Goal: Task Accomplishment & Management: Manage account settings

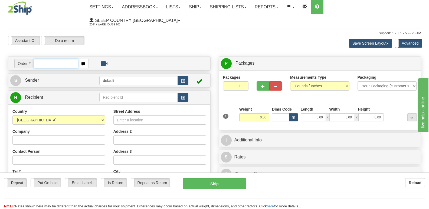
click at [39, 59] on input "text" at bounding box center [56, 63] width 44 height 9
type input "9007i137326"
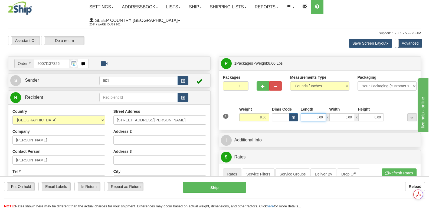
click at [303, 114] on input "0.00" at bounding box center [313, 118] width 25 height 8
type input "13.00"
click at [334, 114] on input "0.00" at bounding box center [342, 118] width 25 height 8
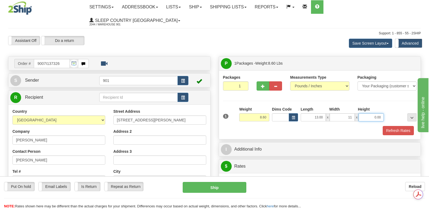
type input "11.00"
click at [364, 114] on input "0.00" at bounding box center [371, 118] width 25 height 8
type input "5.00"
click at [400, 126] on button "Refresh Rates" at bounding box center [398, 130] width 31 height 9
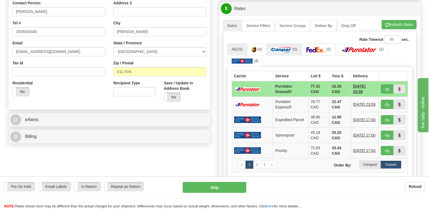
scroll to position [135, 0]
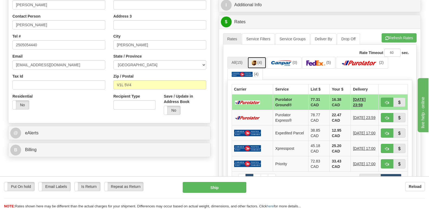
click at [257, 60] on img at bounding box center [254, 62] width 5 height 5
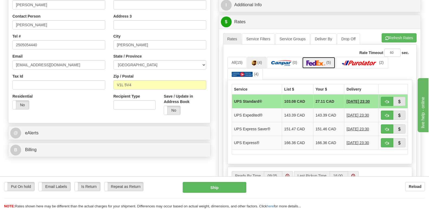
click at [319, 60] on img at bounding box center [316, 62] width 19 height 5
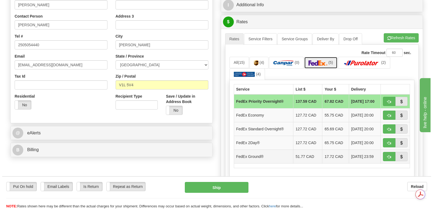
scroll to position [0, 0]
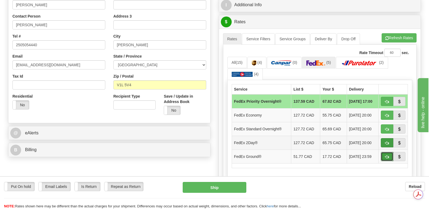
click at [386, 155] on span "button" at bounding box center [387, 157] width 4 height 4
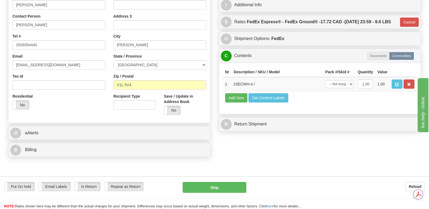
type input "92"
drag, startPoint x: 351, startPoint y: 80, endPoint x: 352, endPoint y: 85, distance: 4.4
click at [351, 80] on select "-- Not Assigned -- Package 1" at bounding box center [340, 84] width 28 height 8
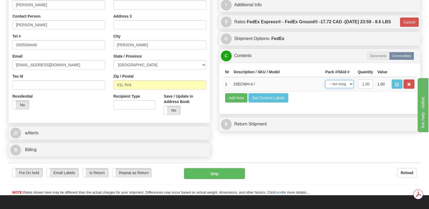
select select "0"
click at [326, 80] on select "-- Not Assigned -- Package 1" at bounding box center [340, 84] width 28 height 8
click at [214, 168] on button "Ship" at bounding box center [214, 173] width 61 height 11
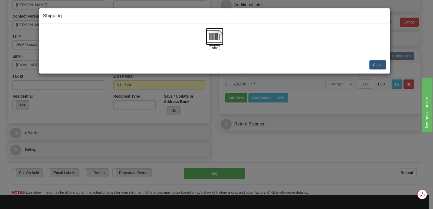
click at [214, 36] on img at bounding box center [214, 36] width 17 height 17
click at [376, 64] on button "Close" at bounding box center [378, 64] width 17 height 9
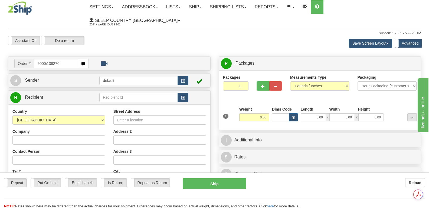
type input "9000i138276"
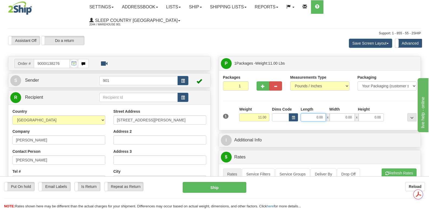
click at [303, 114] on input "0.00" at bounding box center [313, 118] width 25 height 8
type input "19.00"
click at [336, 114] on input "0.00" at bounding box center [342, 118] width 25 height 8
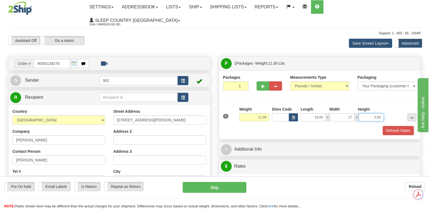
type input "17.00"
click at [365, 114] on input "0.00" at bounding box center [371, 118] width 25 height 8
type input "8.00"
click at [400, 126] on button "Refresh Rates" at bounding box center [398, 130] width 31 height 9
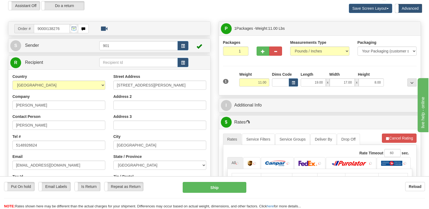
scroll to position [135, 0]
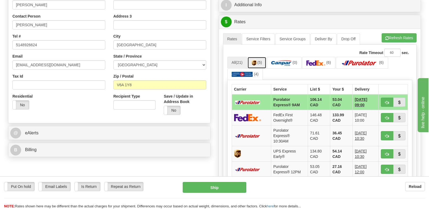
click at [256, 60] on img at bounding box center [254, 62] width 5 height 5
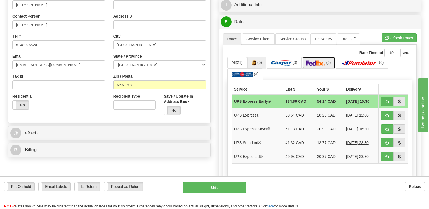
click at [318, 60] on img at bounding box center [316, 62] width 19 height 5
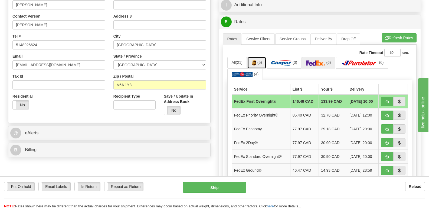
click at [255, 60] on img at bounding box center [254, 62] width 5 height 5
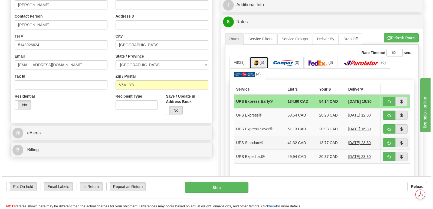
scroll to position [0, 0]
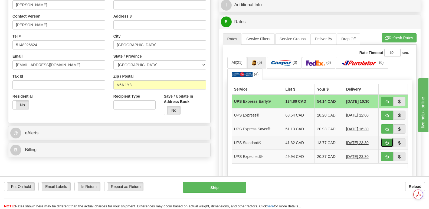
click at [387, 142] on span "button" at bounding box center [387, 144] width 4 height 4
type input "11"
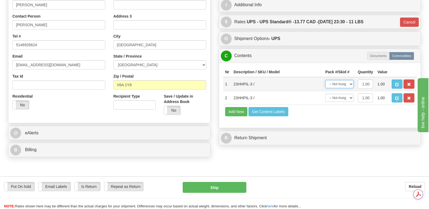
click at [350, 80] on select "-- Not Assigned -- Package 1" at bounding box center [340, 84] width 28 height 8
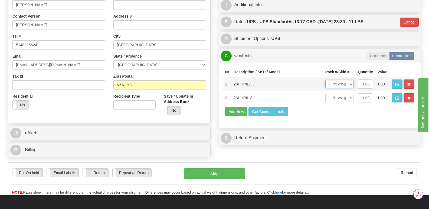
select select "0"
click at [326, 80] on select "-- Not Assigned -- Package 1" at bounding box center [340, 84] width 28 height 8
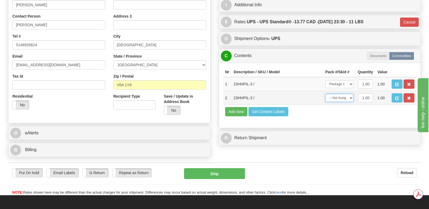
click at [351, 94] on select "-- Not Assigned -- Package 1" at bounding box center [340, 98] width 28 height 8
select select "0"
click at [326, 94] on select "-- Not Assigned -- Package 1" at bounding box center [340, 98] width 28 height 8
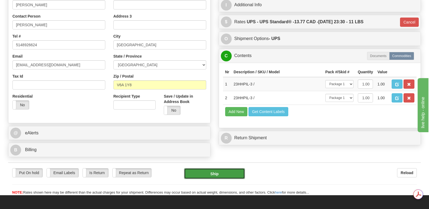
click at [210, 168] on button "Ship" at bounding box center [214, 173] width 61 height 11
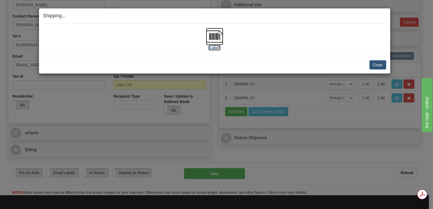
click at [213, 35] on img at bounding box center [214, 36] width 17 height 17
click at [378, 64] on button "Close" at bounding box center [378, 64] width 17 height 9
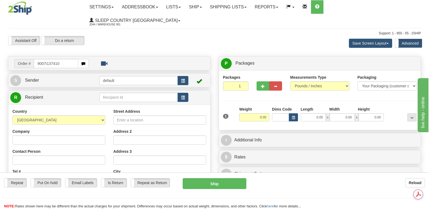
type input "9007i137410"
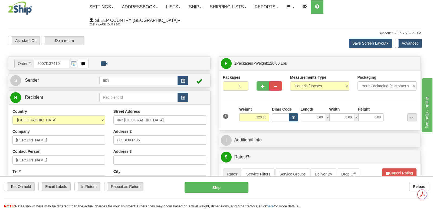
type input "DAAJING GIIDS"
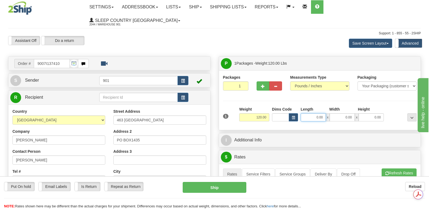
click at [303, 114] on input "0.00" at bounding box center [313, 118] width 25 height 8
type input "42.00"
click at [335, 114] on input "0.00" at bounding box center [342, 118] width 25 height 8
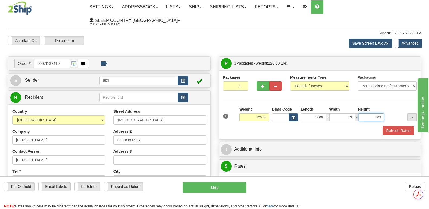
type input "19.00"
click at [365, 114] on input "0.00" at bounding box center [371, 118] width 25 height 8
type input "19.00"
click at [393, 126] on button "Refresh Rates" at bounding box center [398, 130] width 31 height 9
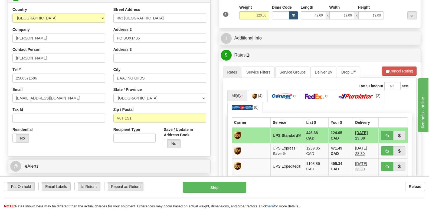
scroll to position [135, 0]
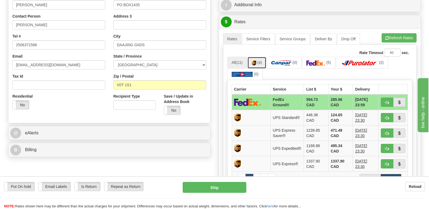
click at [258, 57] on link "(4)" at bounding box center [257, 63] width 19 height 12
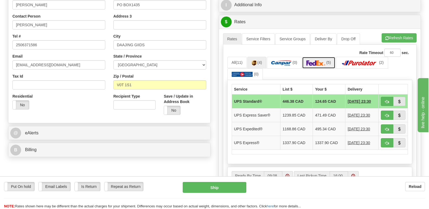
click at [319, 60] on img at bounding box center [316, 62] width 19 height 5
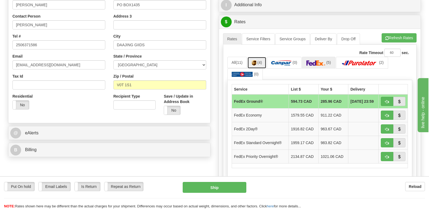
click at [257, 60] on img at bounding box center [254, 62] width 5 height 5
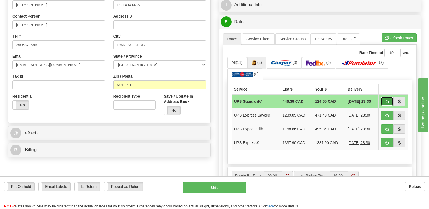
click at [388, 100] on span "button" at bounding box center [387, 102] width 4 height 4
type input "11"
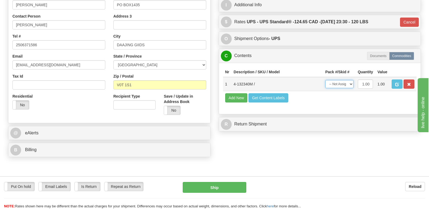
click at [350, 80] on select "-- Not Assigned -- Package 1" at bounding box center [340, 84] width 28 height 8
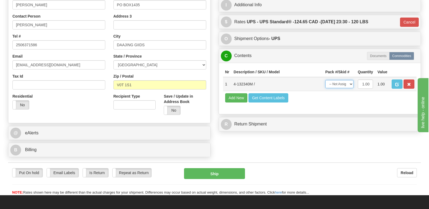
select select "0"
click at [326, 80] on select "-- Not Assigned -- Package 1" at bounding box center [340, 84] width 28 height 8
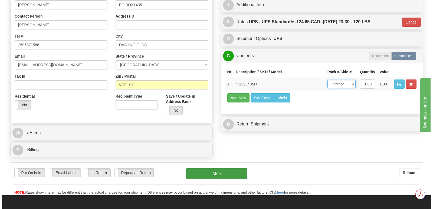
scroll to position [0, 0]
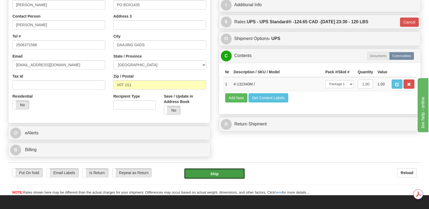
click at [221, 168] on button "Ship" at bounding box center [214, 173] width 61 height 11
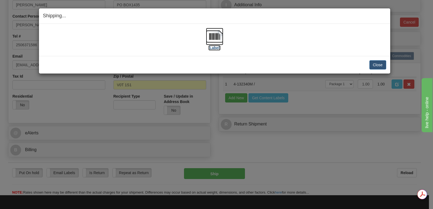
click at [211, 34] on img at bounding box center [214, 36] width 17 height 17
click at [376, 63] on button "Close" at bounding box center [378, 64] width 17 height 9
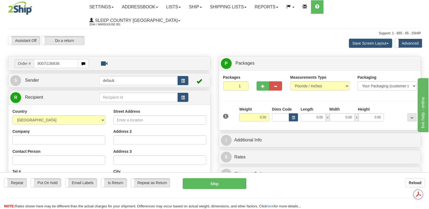
type input "9007i136836"
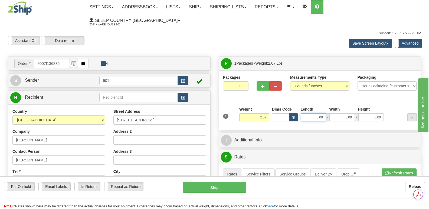
click at [304, 114] on input "0.00" at bounding box center [313, 118] width 25 height 8
type input "14.00"
click at [335, 114] on input "0.00" at bounding box center [342, 118] width 25 height 8
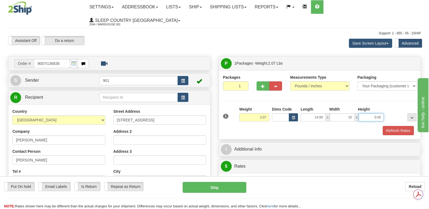
type input "10.00"
click at [366, 114] on input "0.00" at bounding box center [371, 118] width 25 height 8
type input "2.00"
click at [401, 126] on button "Refresh Rates" at bounding box center [398, 130] width 31 height 9
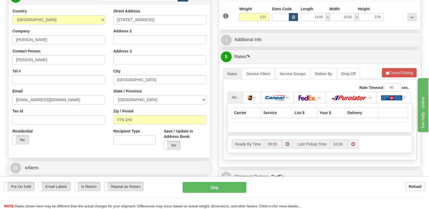
scroll to position [135, 0]
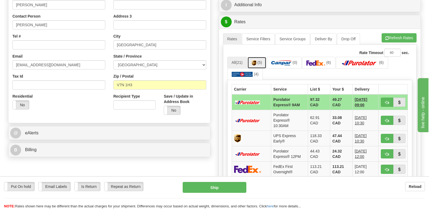
click at [258, 57] on link "(5)" at bounding box center [257, 63] width 19 height 12
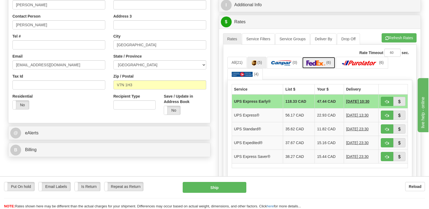
click at [320, 60] on img at bounding box center [316, 62] width 19 height 5
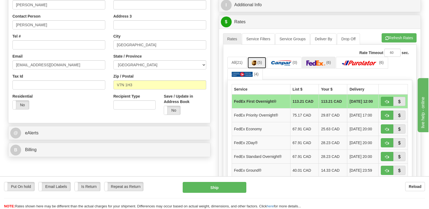
click at [256, 60] on img at bounding box center [254, 62] width 5 height 5
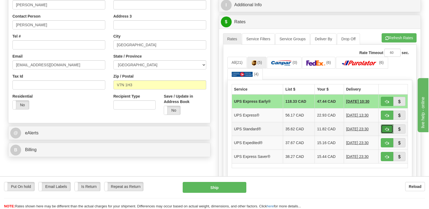
click at [387, 128] on span "button" at bounding box center [387, 130] width 4 height 4
type input "11"
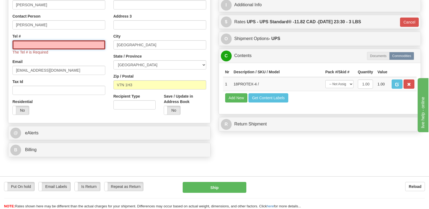
click at [21, 40] on input "Tel #" at bounding box center [58, 44] width 93 height 9
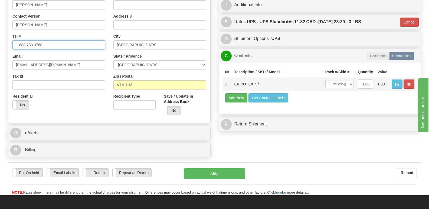
type input "1 888 733 3788"
click at [352, 80] on select "-- Not Assigned -- Package 1" at bounding box center [340, 84] width 28 height 8
select select "0"
click at [326, 80] on select "-- Not Assigned -- Package 1" at bounding box center [340, 84] width 28 height 8
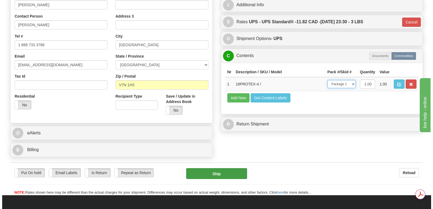
scroll to position [0, 0]
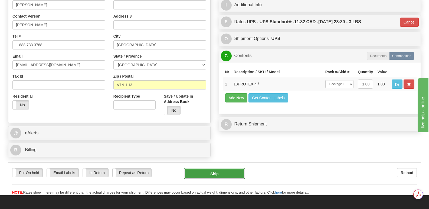
click at [213, 168] on button "Ship" at bounding box center [214, 173] width 61 height 11
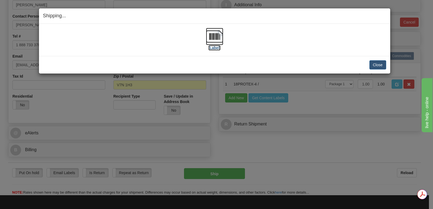
click at [215, 35] on img at bounding box center [214, 36] width 17 height 17
click at [375, 63] on button "Close" at bounding box center [378, 64] width 17 height 9
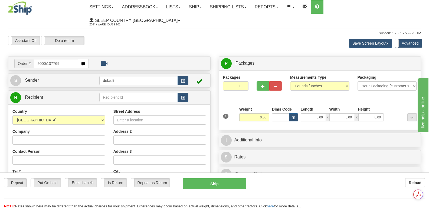
type input "9000i137769"
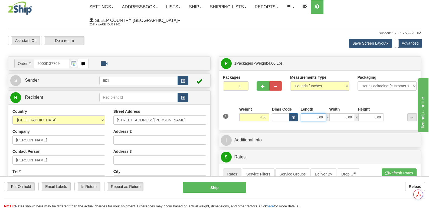
click at [308, 114] on input "0.00" at bounding box center [313, 118] width 25 height 8
type input "13.00"
click at [338, 114] on input "0.00" at bounding box center [342, 118] width 25 height 8
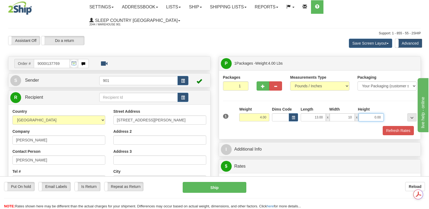
type input "10.00"
click at [368, 114] on input "0.00" at bounding box center [371, 118] width 25 height 8
type input "3.00"
click at [403, 126] on button "Refresh Rates" at bounding box center [398, 130] width 31 height 9
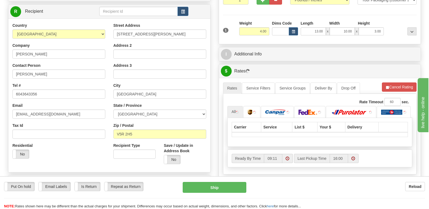
scroll to position [135, 0]
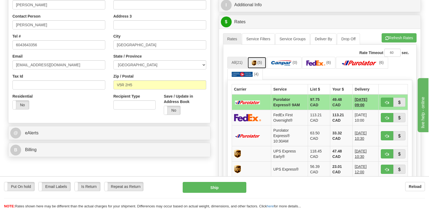
click at [257, 60] on img at bounding box center [254, 62] width 5 height 5
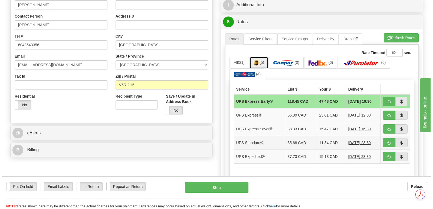
scroll to position [0, 0]
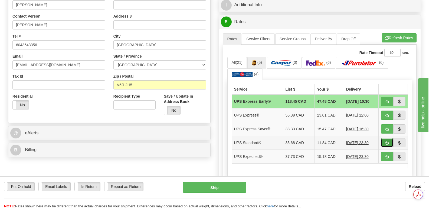
click at [388, 142] on span "button" at bounding box center [387, 144] width 4 height 4
type input "11"
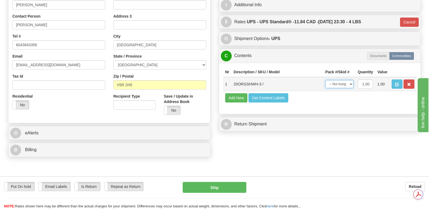
click at [352, 80] on select "-- Not Assigned -- Package 1" at bounding box center [340, 84] width 28 height 8
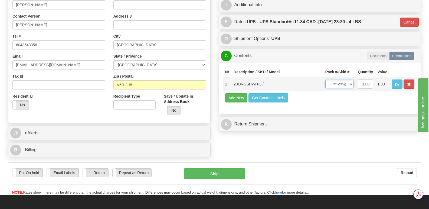
select select "0"
click at [326, 80] on select "-- Not Assigned -- Package 1" at bounding box center [340, 84] width 28 height 8
click at [215, 168] on button "Ship" at bounding box center [214, 173] width 61 height 11
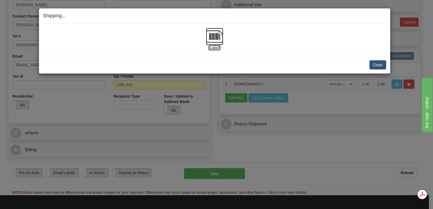
click at [215, 35] on img at bounding box center [214, 36] width 17 height 17
click at [378, 64] on button "Close" at bounding box center [378, 64] width 17 height 9
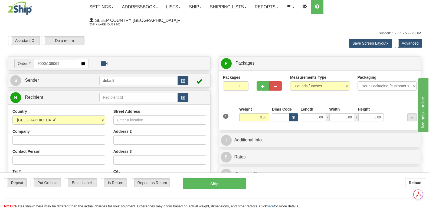
type input "9000i139069"
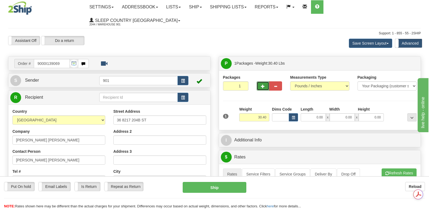
click at [263, 85] on span "button" at bounding box center [263, 87] width 4 height 4
type input "2"
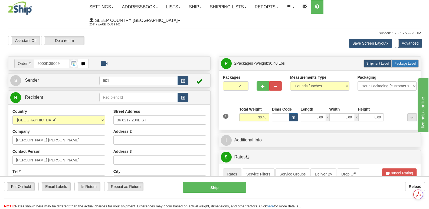
click at [401, 62] on span "Package Level" at bounding box center [405, 64] width 21 height 4
radio input "true"
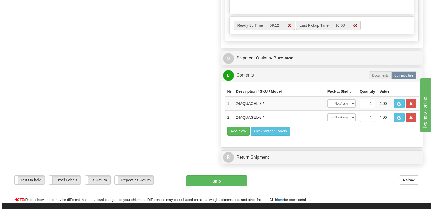
scroll to position [379, 0]
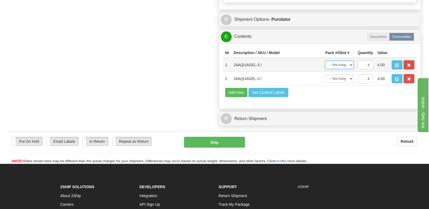
click at [351, 61] on select "-- Not Assigned -- Package 1 Package 2 Split" at bounding box center [340, 65] width 28 height 8
select select "SPLIT"
click at [326, 61] on select "-- Not Assigned -- Package 1 Package 2 Split" at bounding box center [340, 65] width 28 height 8
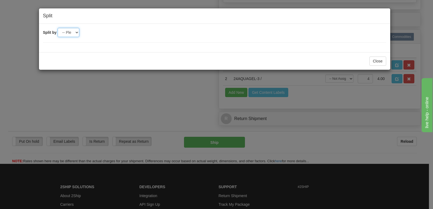
click at [77, 32] on select "-- Please select -- 2" at bounding box center [69, 32] width 22 height 9
select select "2"
click at [58, 28] on select "-- Please select -- 2" at bounding box center [69, 32] width 22 height 9
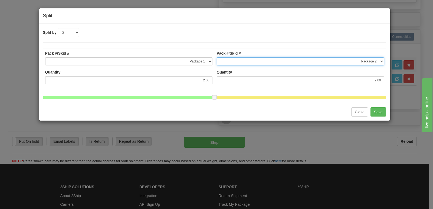
click at [382, 62] on select "-- Not Assigned -- Package 1 Package 2" at bounding box center [300, 61] width 167 height 8
select select "0"
click at [217, 57] on select "-- Not Assigned -- Package 1 Package 2" at bounding box center [300, 61] width 167 height 8
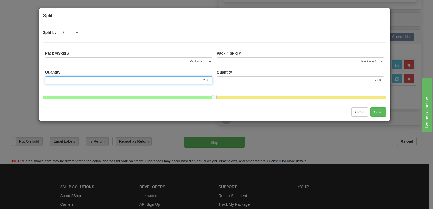
drag, startPoint x: 211, startPoint y: 80, endPoint x: 198, endPoint y: 79, distance: 13.3
click at [198, 79] on input "2.00" at bounding box center [128, 80] width 167 height 8
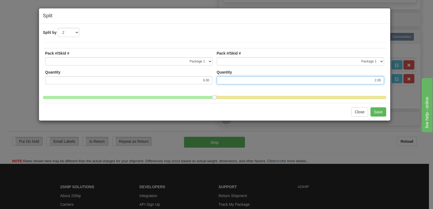
type input "4.00"
drag, startPoint x: 372, startPoint y: 79, endPoint x: 385, endPoint y: 80, distance: 12.8
click at [385, 80] on td "Pack #/Skid # -- Not Assigned -- Package 1 Package 2 Quantity 0.00" at bounding box center [301, 69] width 172 height 43
drag, startPoint x: 371, startPoint y: 80, endPoint x: 383, endPoint y: 81, distance: 11.4
click at [383, 81] on input "6.00" at bounding box center [300, 80] width 167 height 8
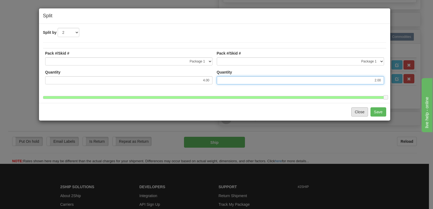
type input "2.00"
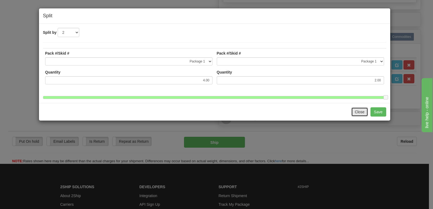
type input "2.00"
click at [357, 116] on button "Close" at bounding box center [360, 112] width 17 height 9
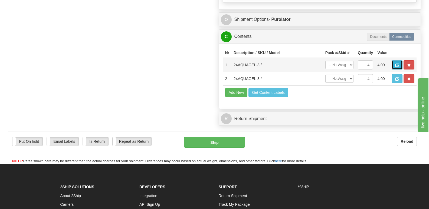
click at [398, 64] on span "button" at bounding box center [398, 66] width 4 height 4
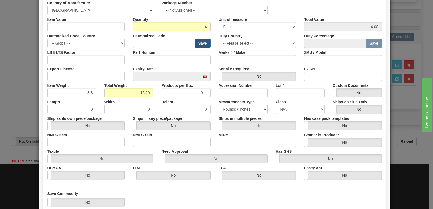
scroll to position [108, 0]
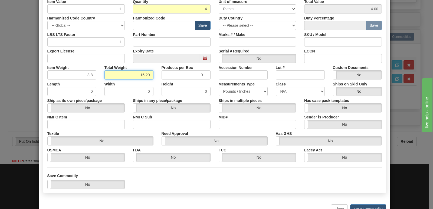
drag, startPoint x: 138, startPoint y: 74, endPoint x: 150, endPoint y: 75, distance: 12.2
click at [150, 75] on input "15.20" at bounding box center [129, 74] width 49 height 9
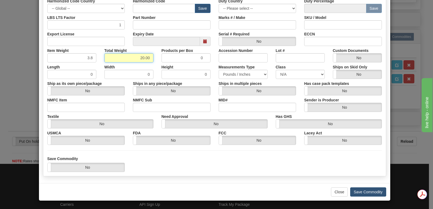
scroll to position [0, 0]
type input "20.00"
type input "5.0000"
click at [358, 191] on button "Save Commodity" at bounding box center [369, 192] width 36 height 9
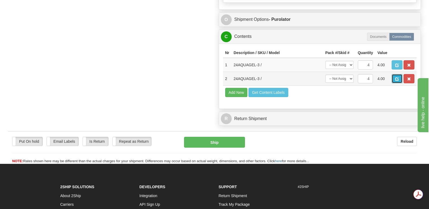
click at [398, 77] on span "button" at bounding box center [398, 79] width 4 height 4
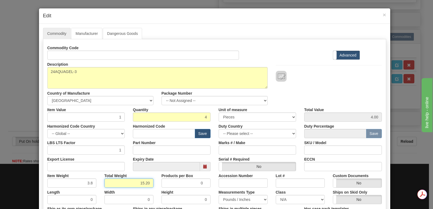
drag, startPoint x: 135, startPoint y: 183, endPoint x: 151, endPoint y: 185, distance: 16.4
click at [151, 185] on input "15.20" at bounding box center [129, 183] width 49 height 9
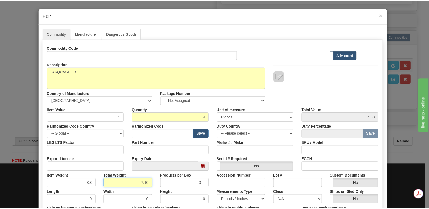
scroll to position [125, 0]
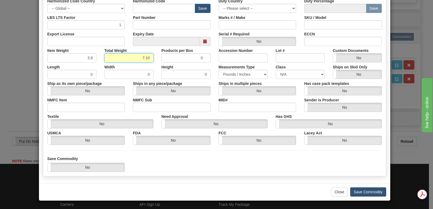
type input "7.10"
type input "1.7750"
click at [359, 192] on button "Save Commodity" at bounding box center [369, 192] width 36 height 9
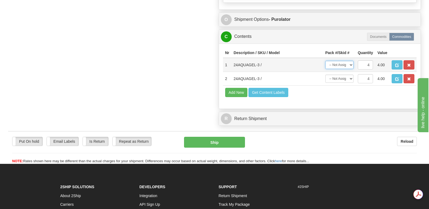
click at [351, 61] on select "-- Not Assigned -- Package 1 Package 2 Split" at bounding box center [340, 65] width 28 height 8
select select "SPLIT"
click at [326, 61] on select "-- Not Assigned -- Package 1 Package 2 Split" at bounding box center [340, 65] width 28 height 8
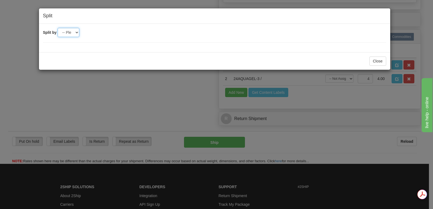
click at [77, 33] on select "-- Please select -- 2" at bounding box center [69, 32] width 22 height 9
select select "2"
click at [58, 28] on select "-- Please select -- 2" at bounding box center [69, 32] width 22 height 9
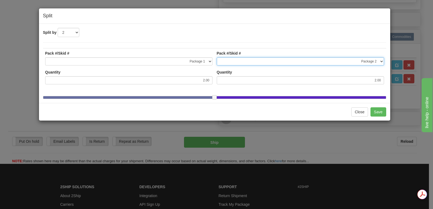
click at [382, 61] on select "-- Not Assigned -- Package 1 Package 2" at bounding box center [300, 61] width 167 height 8
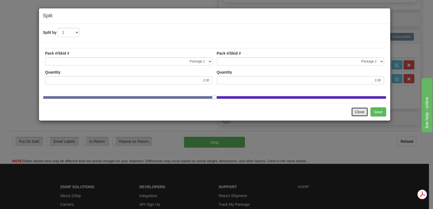
click at [358, 116] on button "Close" at bounding box center [360, 112] width 17 height 9
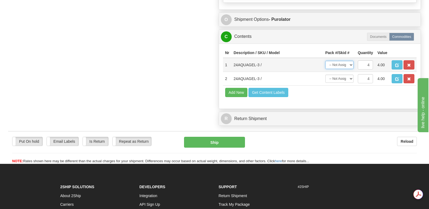
click at [351, 61] on select "-- Not Assigned -- Package 1 Package 2 Split" at bounding box center [340, 65] width 28 height 8
select select "SPLIT"
click at [326, 61] on select "-- Not Assigned -- Package 1 Package 2 Split" at bounding box center [340, 65] width 28 height 8
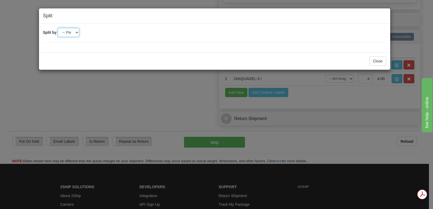
click at [77, 33] on select "-- Please select -- 2" at bounding box center [69, 32] width 22 height 9
select select "2"
click at [58, 28] on select "-- Please select -- 2" at bounding box center [69, 32] width 22 height 9
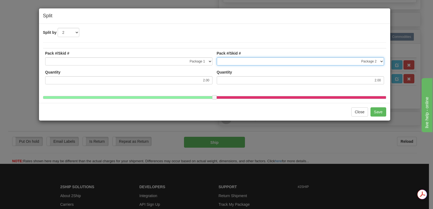
click at [382, 61] on select "-- Not Assigned -- Package 1 Package 2" at bounding box center [300, 61] width 167 height 8
select select "0"
click at [217, 57] on select "-- Not Assigned -- Package 1 Package 2" at bounding box center [300, 61] width 167 height 8
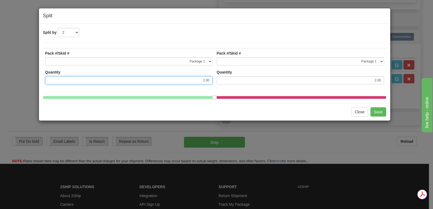
drag, startPoint x: 200, startPoint y: 80, endPoint x: 212, endPoint y: 82, distance: 12.0
click at [212, 82] on input "2.00" at bounding box center [128, 80] width 167 height 8
type input "4.00"
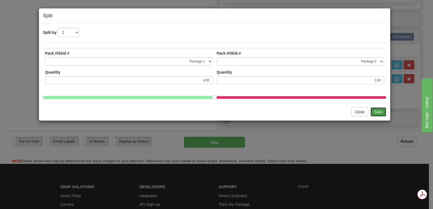
type input "0.00"
click at [379, 115] on button "Save" at bounding box center [379, 112] width 16 height 9
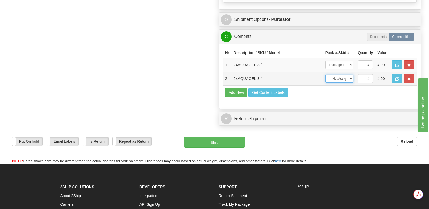
click at [350, 75] on select "-- Not Assigned -- Package 1 Package 2 Split" at bounding box center [340, 79] width 28 height 8
select select "1"
click at [326, 75] on select "-- Not Assigned -- Package 1 Package 2 Split" at bounding box center [340, 79] width 28 height 8
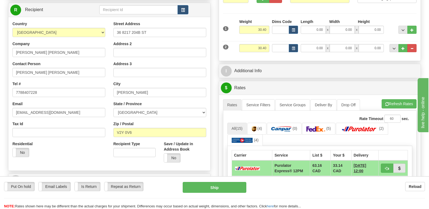
scroll to position [81, 0]
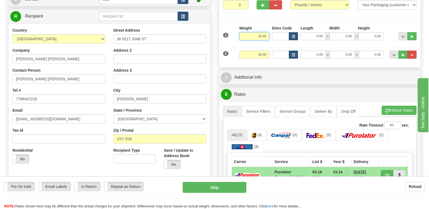
drag, startPoint x: 253, startPoint y: 23, endPoint x: 269, endPoint y: 24, distance: 16.5
click at [269, 32] on input "30.40" at bounding box center [254, 36] width 30 height 8
type input "20.00"
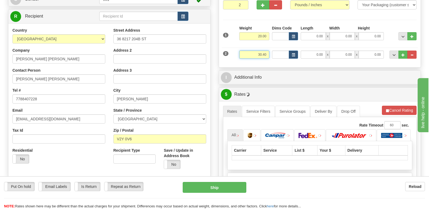
drag, startPoint x: 254, startPoint y: 41, endPoint x: 269, endPoint y: 42, distance: 14.9
click at [269, 51] on input "30.40" at bounding box center [254, 55] width 30 height 8
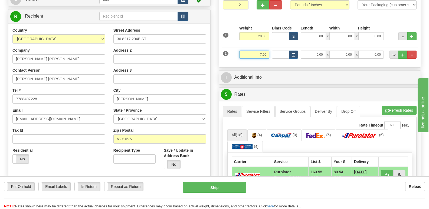
type input "7.00"
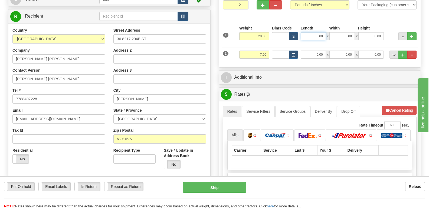
click at [308, 32] on input "0.00" at bounding box center [313, 36] width 25 height 8
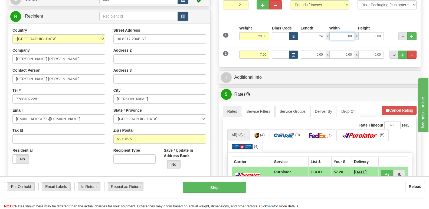
type input "24.00"
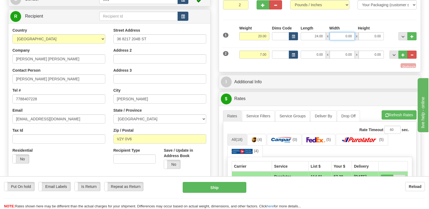
click at [340, 32] on input "0.00" at bounding box center [342, 36] width 25 height 8
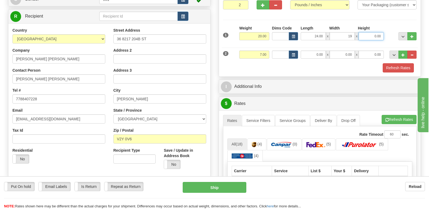
type input "19.00"
click at [365, 32] on input "0.00" at bounding box center [371, 36] width 25 height 8
type input "17.00"
click at [305, 51] on input "0.00" at bounding box center [313, 55] width 25 height 8
type input "15.00"
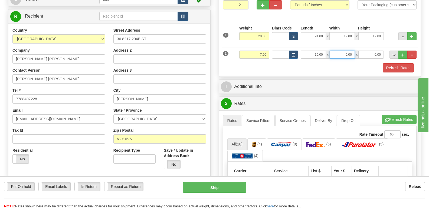
click at [340, 51] on input "0.00" at bounding box center [342, 55] width 25 height 8
type input "15.00"
click at [367, 51] on input "0.00" at bounding box center [371, 55] width 25 height 8
type input "7.00"
click at [397, 63] on button "Refresh Rates" at bounding box center [398, 67] width 31 height 9
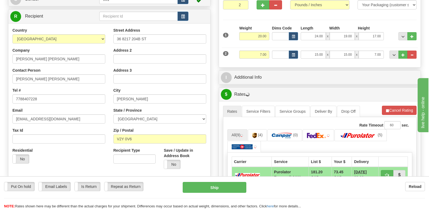
scroll to position [190, 0]
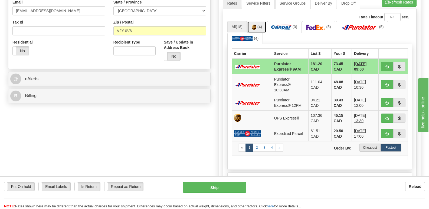
click at [255, 25] on img at bounding box center [254, 27] width 5 height 5
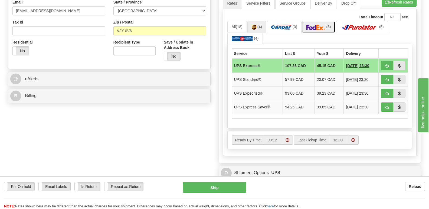
click at [322, 25] on img at bounding box center [316, 27] width 19 height 5
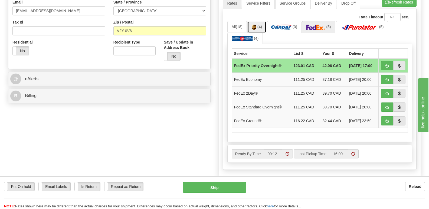
click at [257, 25] on img at bounding box center [254, 27] width 5 height 5
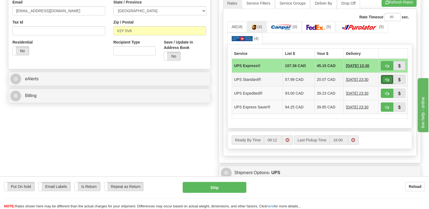
click at [388, 78] on span "button" at bounding box center [387, 80] width 4 height 4
type input "11"
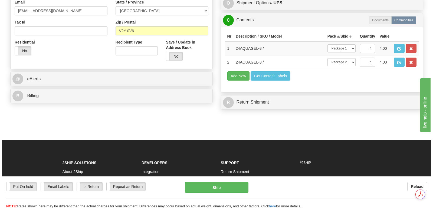
scroll to position [0, 0]
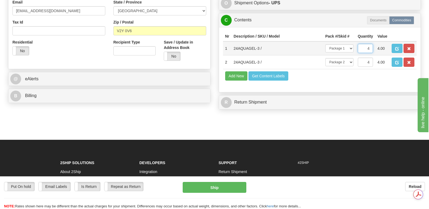
drag, startPoint x: 371, startPoint y: 37, endPoint x: 365, endPoint y: 37, distance: 6.0
click at [365, 44] on input "4" at bounding box center [365, 48] width 15 height 9
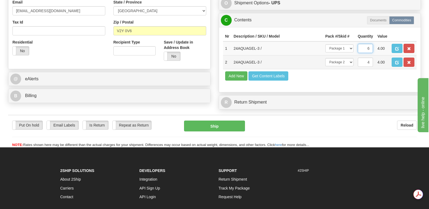
type input "6"
drag, startPoint x: 364, startPoint y: 49, endPoint x: 372, endPoint y: 50, distance: 8.4
click at [372, 58] on input "4" at bounding box center [365, 62] width 15 height 9
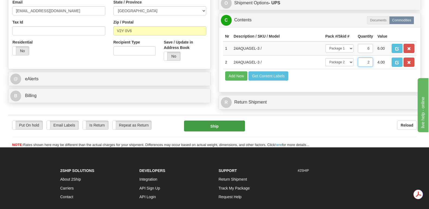
type input "2"
click at [224, 121] on button "Ship" at bounding box center [214, 126] width 61 height 11
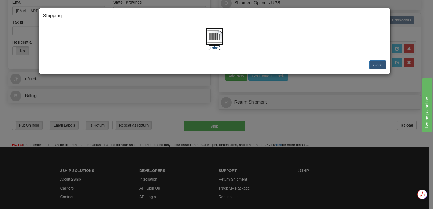
click at [217, 34] on img at bounding box center [214, 36] width 17 height 17
click at [375, 64] on button "Close" at bounding box center [378, 64] width 17 height 9
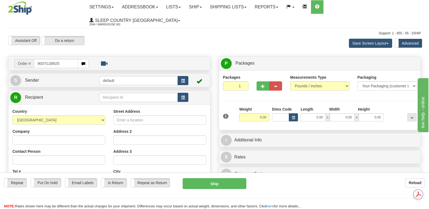
type input "9007i138925"
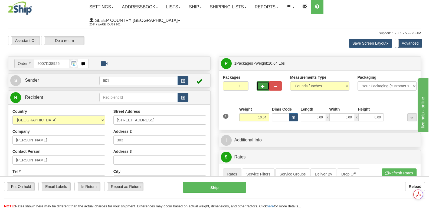
click at [264, 85] on span "button" at bounding box center [263, 87] width 4 height 4
type input "2"
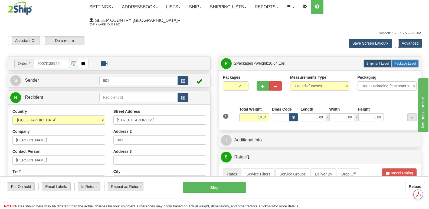
click at [405, 62] on span "Package Level" at bounding box center [405, 64] width 21 height 4
radio input "true"
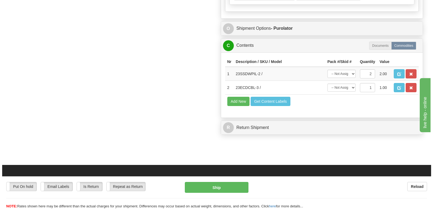
scroll to position [379, 0]
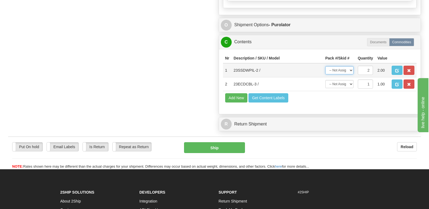
click at [352, 66] on select "-- Not Assigned -- Package 1 Package 2 Split" at bounding box center [340, 70] width 28 height 8
select select "0"
click at [326, 66] on select "-- Not Assigned -- Package 1 Package 2 Split" at bounding box center [340, 70] width 28 height 8
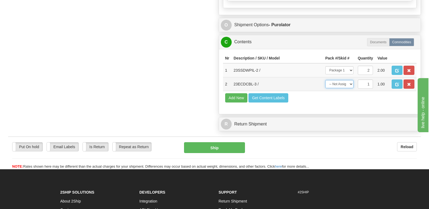
click at [352, 80] on select "-- Not Assigned -- Package 1 Package 2" at bounding box center [340, 84] width 28 height 8
select select "1"
click at [326, 80] on select "-- Not Assigned -- Package 1 Package 2" at bounding box center [340, 84] width 28 height 8
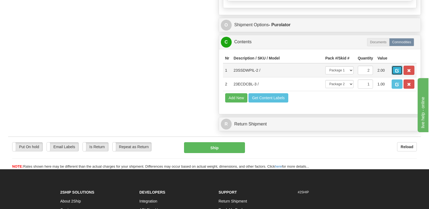
click at [397, 69] on span "button" at bounding box center [398, 71] width 4 height 4
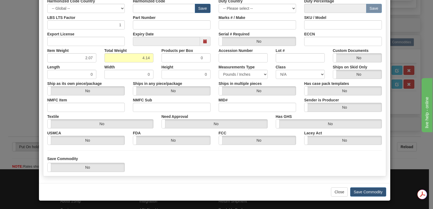
scroll to position [0, 0]
click at [359, 191] on button "Save Commodity" at bounding box center [369, 192] width 36 height 9
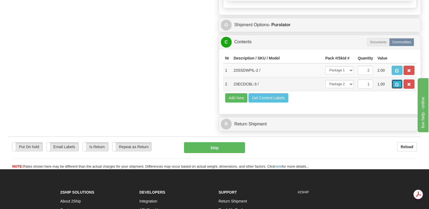
click at [397, 83] on span "button" at bounding box center [398, 85] width 4 height 4
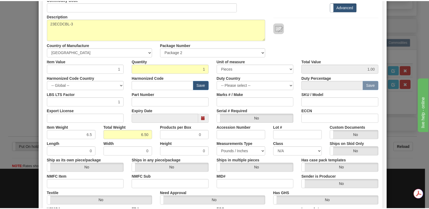
scroll to position [125, 0]
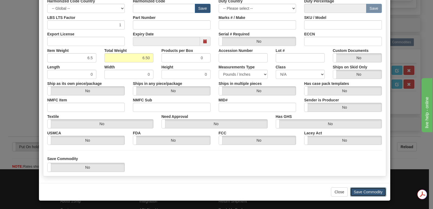
click at [362, 192] on button "Save Commodity" at bounding box center [369, 192] width 36 height 9
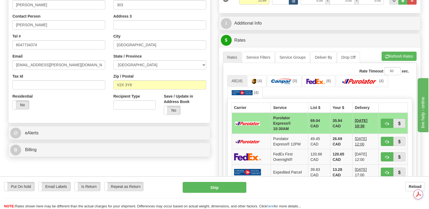
scroll to position [0, 0]
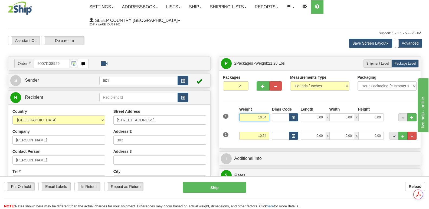
drag, startPoint x: 251, startPoint y: 105, endPoint x: 272, endPoint y: 104, distance: 20.6
click at [272, 107] on div "1 Weight 10.64 Dims Code x x" at bounding box center [320, 116] width 197 height 19
type input "4.14"
drag, startPoint x: 255, startPoint y: 122, endPoint x: 270, endPoint y: 122, distance: 14.4
click at [270, 132] on div "Weight 10.64" at bounding box center [254, 138] width 33 height 12
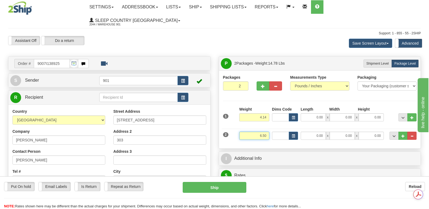
type input "6.50"
click at [306, 132] on input "0.00" at bounding box center [313, 136] width 25 height 8
type input "13.00"
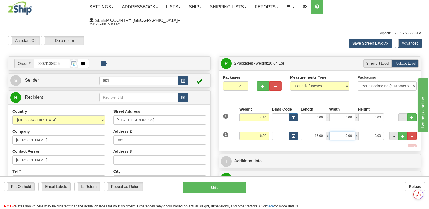
click at [338, 132] on input "0.00" at bounding box center [342, 136] width 25 height 8
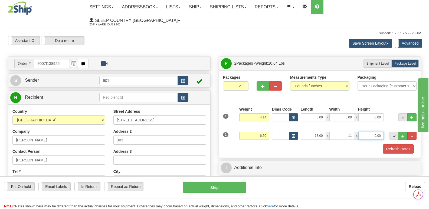
type input "11.00"
click at [363, 132] on input "0.00" at bounding box center [371, 136] width 25 height 8
type input "4.00"
click at [308, 114] on input "0.00" at bounding box center [313, 118] width 25 height 8
type input "22.00"
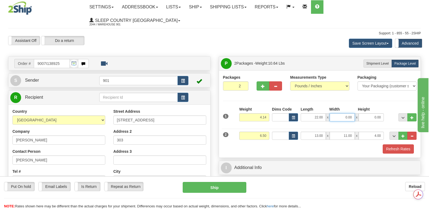
click at [338, 114] on input "0.00" at bounding box center [342, 118] width 25 height 8
type input "18.00"
click at [365, 114] on input "0.00" at bounding box center [371, 118] width 25 height 8
type input "10.00"
click at [393, 145] on button "Refresh Rates" at bounding box center [398, 149] width 31 height 9
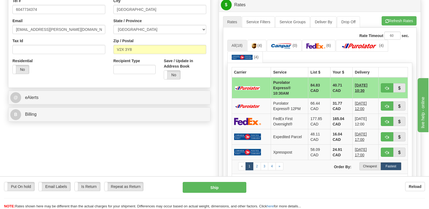
scroll to position [190, 0]
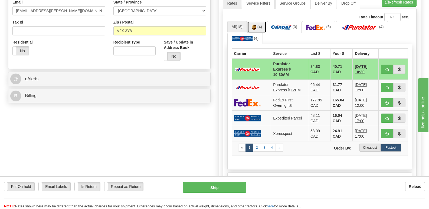
click at [254, 25] on img at bounding box center [254, 27] width 5 height 5
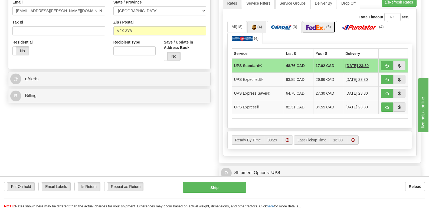
click at [315, 25] on img at bounding box center [316, 27] width 19 height 5
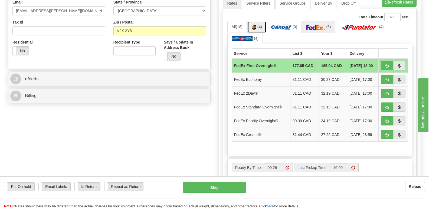
click at [258, 21] on link "(4)" at bounding box center [257, 27] width 19 height 12
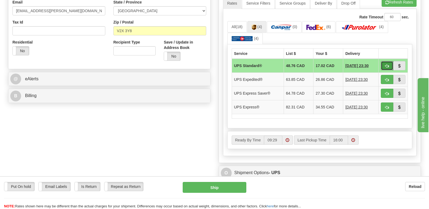
click at [387, 64] on span "button" at bounding box center [387, 66] width 4 height 4
type input "11"
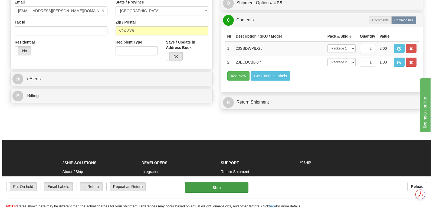
scroll to position [0, 0]
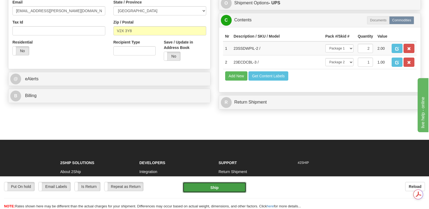
click at [218, 187] on button "Ship" at bounding box center [214, 187] width 63 height 11
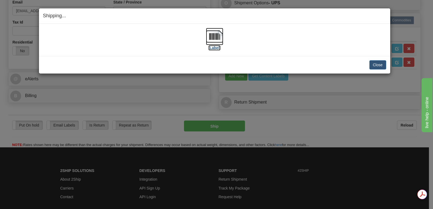
click at [215, 34] on img at bounding box center [214, 36] width 17 height 17
click at [378, 64] on button "Close" at bounding box center [378, 64] width 17 height 9
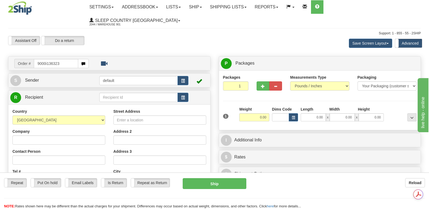
type input "9000i136323"
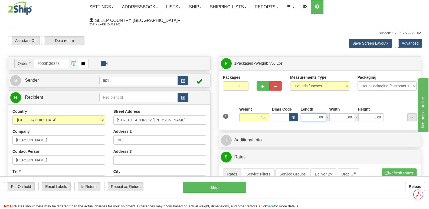
click at [307, 114] on input "0.00" at bounding box center [313, 118] width 25 height 8
type input "13.00"
click at [339, 114] on input "0.00" at bounding box center [342, 118] width 25 height 8
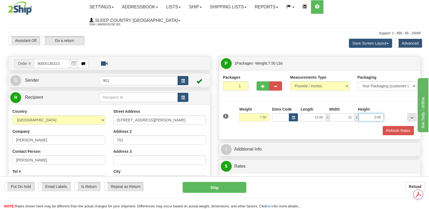
type input "11.00"
click at [365, 114] on input "0.00" at bounding box center [371, 118] width 25 height 8
type input "5.00"
click at [396, 126] on button "Refresh Rates" at bounding box center [398, 130] width 31 height 9
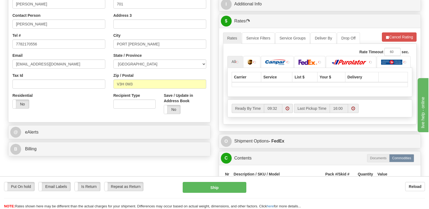
scroll to position [163, 0]
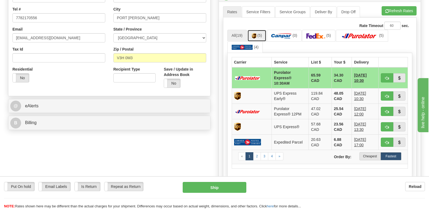
click at [255, 33] on img at bounding box center [254, 35] width 5 height 5
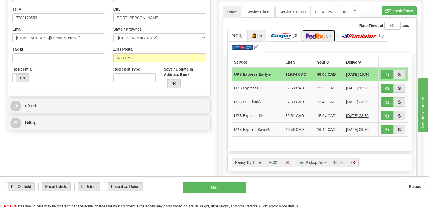
click at [322, 33] on img at bounding box center [316, 35] width 19 height 5
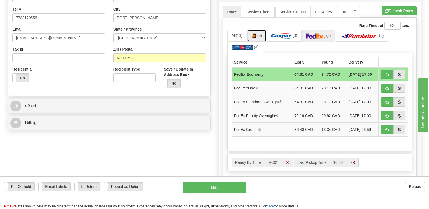
click at [256, 33] on img at bounding box center [254, 35] width 5 height 5
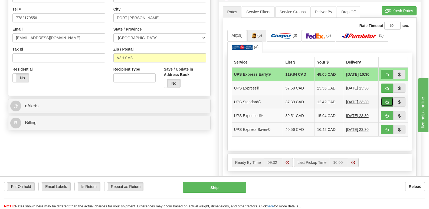
click at [387, 101] on span "button" at bounding box center [387, 103] width 4 height 4
type input "11"
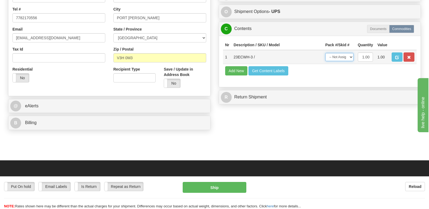
click at [351, 53] on select "-- Not Assigned -- Package 1" at bounding box center [340, 57] width 28 height 8
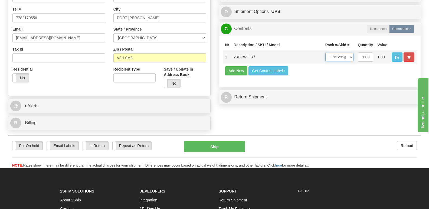
select select "0"
click at [326, 53] on select "-- Not Assigned -- Package 1" at bounding box center [340, 57] width 28 height 8
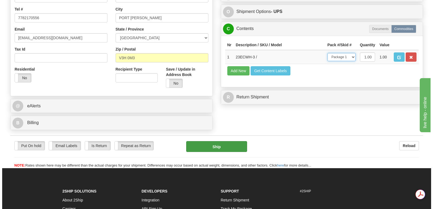
scroll to position [0, 0]
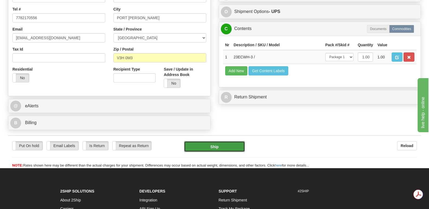
click at [218, 141] on button "Ship" at bounding box center [214, 146] width 61 height 11
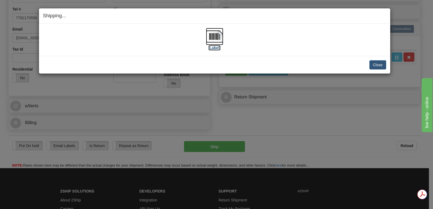
click at [216, 36] on img at bounding box center [214, 36] width 17 height 17
click at [380, 63] on button "Close" at bounding box center [378, 64] width 17 height 9
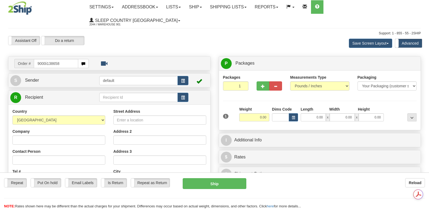
type input "9000i138658"
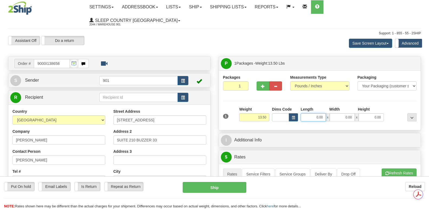
click at [307, 114] on input "0.00" at bounding box center [313, 118] width 25 height 8
type input "20.00"
click at [338, 114] on input "0.00" at bounding box center [342, 118] width 25 height 8
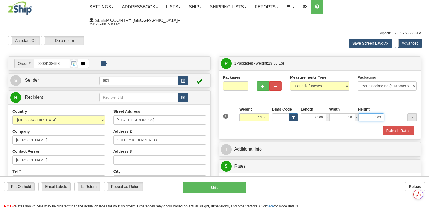
type input "10.00"
click at [365, 114] on input "0.00" at bounding box center [371, 118] width 25 height 8
type input "10.00"
click at [399, 126] on button "Refresh Rates" at bounding box center [398, 130] width 31 height 9
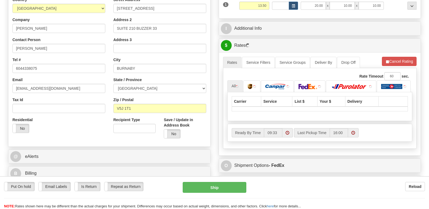
scroll to position [135, 0]
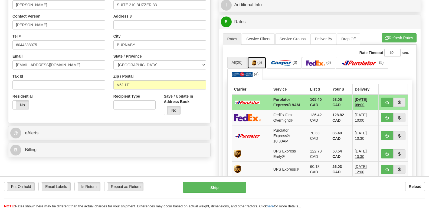
click at [256, 60] on img at bounding box center [254, 62] width 5 height 5
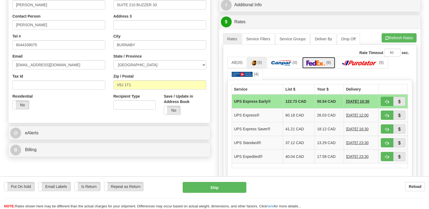
click at [319, 60] on img at bounding box center [316, 62] width 19 height 5
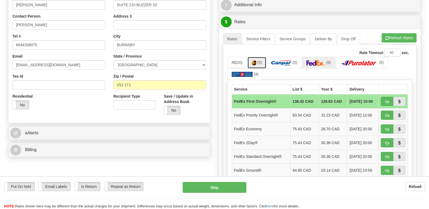
click at [256, 60] on img at bounding box center [254, 62] width 5 height 5
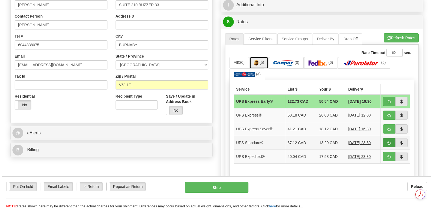
scroll to position [0, 0]
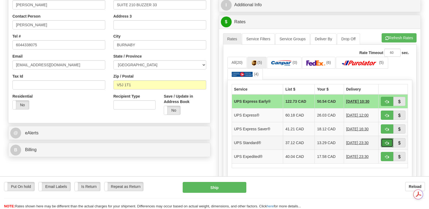
click at [387, 142] on span "button" at bounding box center [387, 144] width 4 height 4
type input "11"
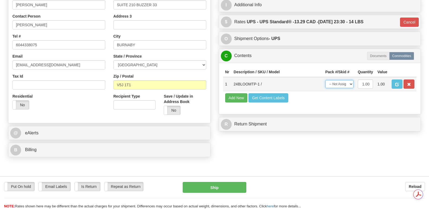
drag, startPoint x: 351, startPoint y: 72, endPoint x: 350, endPoint y: 74, distance: 2.8
click at [351, 80] on select "-- Not Assigned -- Package 1" at bounding box center [340, 84] width 28 height 8
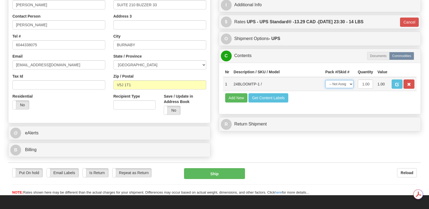
select select "0"
click at [326, 80] on select "-- Not Assigned -- Package 1" at bounding box center [340, 84] width 28 height 8
click at [227, 168] on button "Ship" at bounding box center [214, 173] width 61 height 11
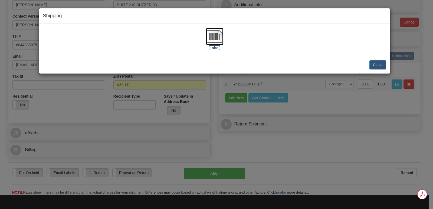
click at [213, 35] on img at bounding box center [214, 36] width 17 height 17
click at [378, 64] on button "Close" at bounding box center [378, 64] width 17 height 9
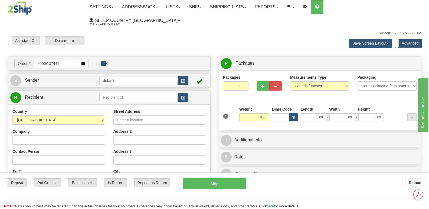
type input "9000i137449"
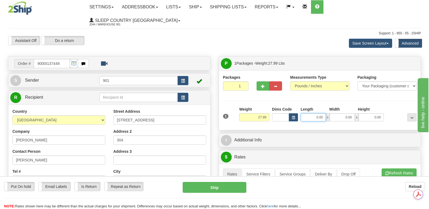
click at [305, 114] on input "0.00" at bounding box center [313, 118] width 25 height 8
type input "40.00"
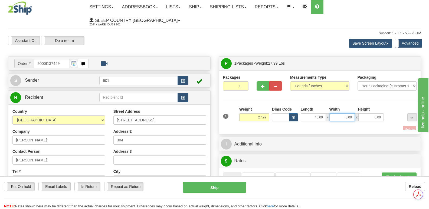
click at [338, 114] on input "0.00" at bounding box center [342, 118] width 25 height 8
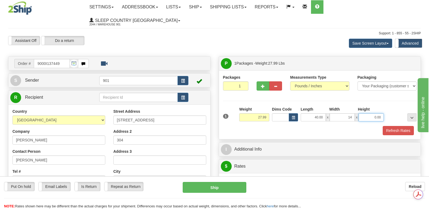
type input "14.00"
click at [364, 114] on input "0.00" at bounding box center [371, 118] width 25 height 8
type input "14.00"
click at [394, 126] on button "Refresh Rates" at bounding box center [398, 130] width 31 height 9
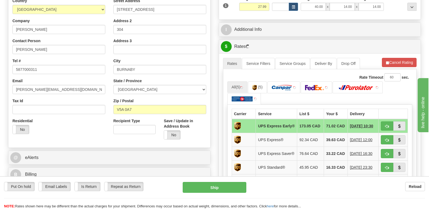
scroll to position [135, 0]
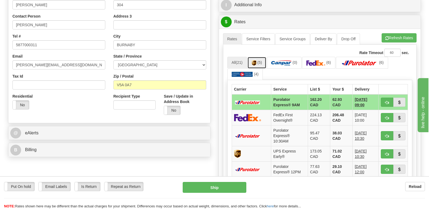
click at [256, 60] on img at bounding box center [254, 62] width 5 height 5
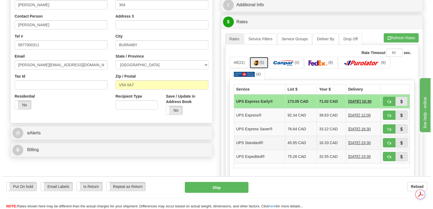
scroll to position [0, 0]
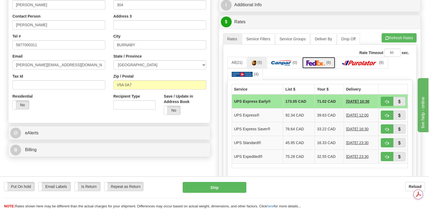
click at [323, 60] on img at bounding box center [316, 62] width 19 height 5
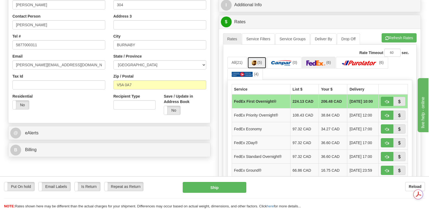
click at [255, 60] on img at bounding box center [254, 62] width 5 height 5
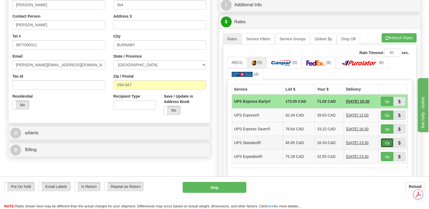
click at [386, 142] on span "button" at bounding box center [387, 144] width 4 height 4
type input "11"
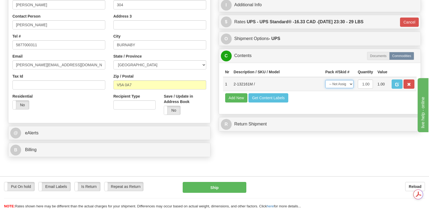
drag, startPoint x: 352, startPoint y: 70, endPoint x: 353, endPoint y: 73, distance: 3.0
click at [352, 80] on select "-- Not Assigned -- Package 1" at bounding box center [340, 84] width 28 height 8
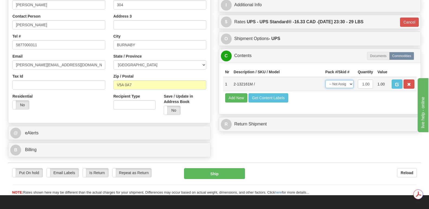
select select "0"
click at [326, 80] on select "-- Not Assigned -- Package 1" at bounding box center [340, 84] width 28 height 8
click at [215, 168] on button "Ship" at bounding box center [214, 173] width 61 height 11
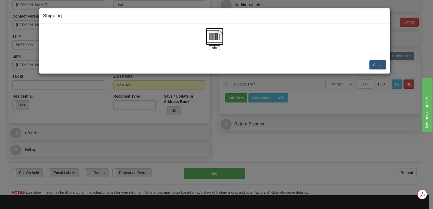
click at [216, 36] on img at bounding box center [214, 36] width 17 height 17
click at [377, 64] on button "Close" at bounding box center [378, 64] width 17 height 9
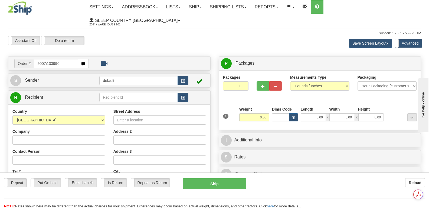
type input "9007i133996"
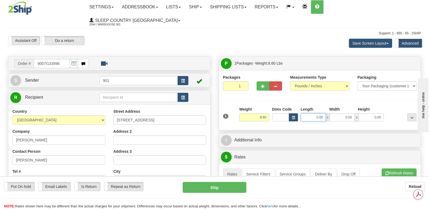
click at [307, 114] on input "0.00" at bounding box center [313, 118] width 25 height 8
type input "13.00"
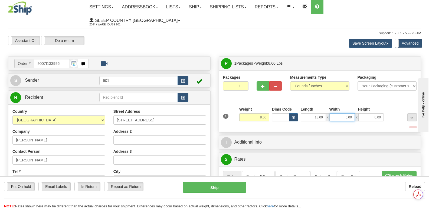
click at [335, 114] on input "0.00" at bounding box center [342, 118] width 25 height 8
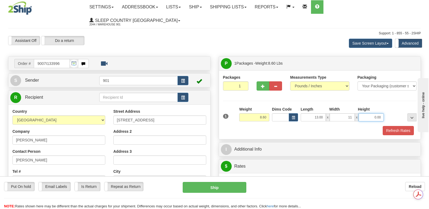
type input "11.00"
click at [370, 114] on input "0.00" at bounding box center [371, 118] width 25 height 8
type input "5.00"
click at [400, 126] on button "Refresh Rates" at bounding box center [398, 130] width 31 height 9
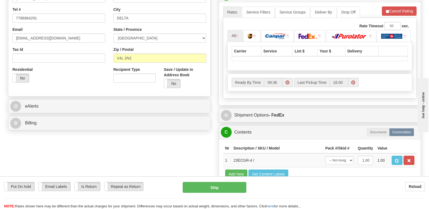
scroll to position [163, 0]
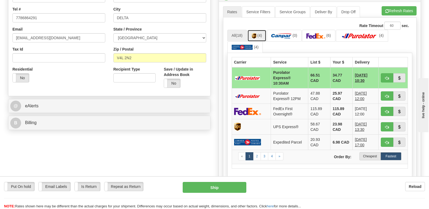
click at [258, 30] on link "(4)" at bounding box center [257, 36] width 19 height 12
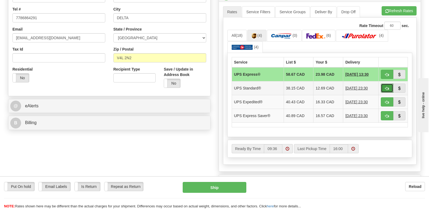
click at [387, 87] on span "button" at bounding box center [387, 89] width 4 height 4
type input "11"
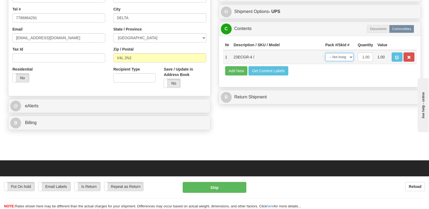
click at [350, 53] on select "-- Not Assigned -- Package 1" at bounding box center [340, 57] width 28 height 8
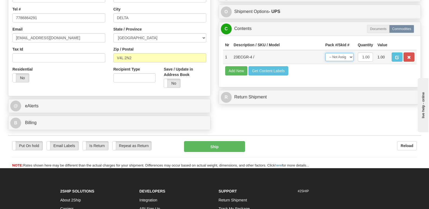
select select "0"
click at [326, 53] on select "-- Not Assigned -- Package 1" at bounding box center [340, 57] width 28 height 8
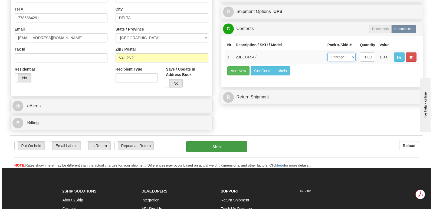
scroll to position [0, 0]
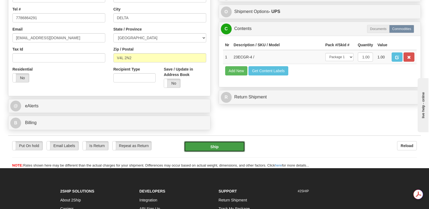
click at [219, 141] on button "Ship" at bounding box center [214, 146] width 61 height 11
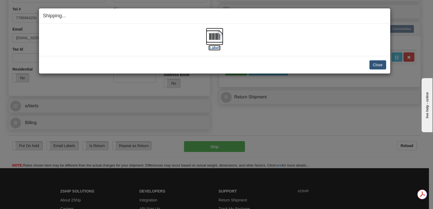
click at [215, 37] on img at bounding box center [214, 36] width 17 height 17
click at [378, 64] on button "Close" at bounding box center [378, 64] width 17 height 9
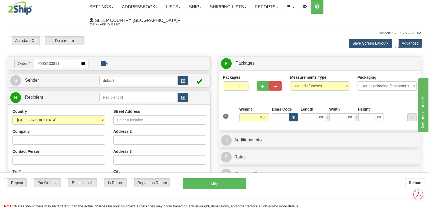
type input "9000i133811"
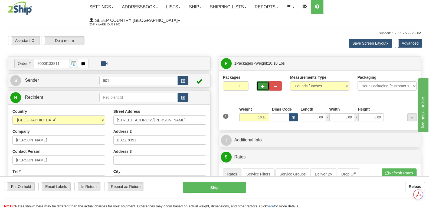
click at [264, 85] on span "button" at bounding box center [263, 87] width 4 height 4
type input "2"
click at [303, 114] on input "0.00" at bounding box center [313, 118] width 25 height 8
type input "16.00"
click at [337, 114] on input "0.00" at bounding box center [342, 118] width 25 height 8
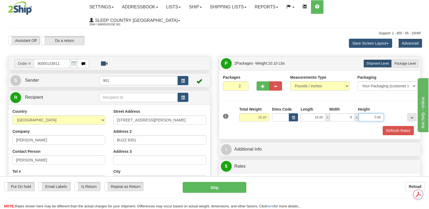
type input "9.00"
click at [369, 114] on input "0.00" at bounding box center [371, 118] width 25 height 8
type input "8.00"
click at [396, 126] on button "Refresh Rates" at bounding box center [398, 130] width 31 height 9
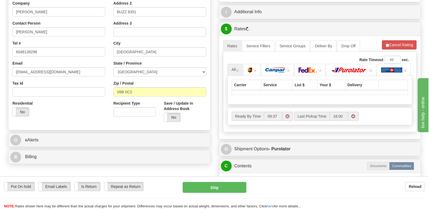
scroll to position [135, 0]
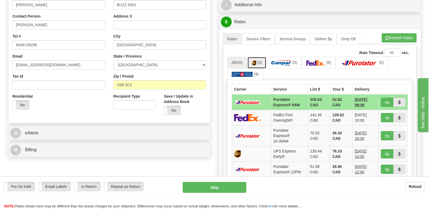
click at [258, 57] on link "(5)" at bounding box center [257, 63] width 19 height 12
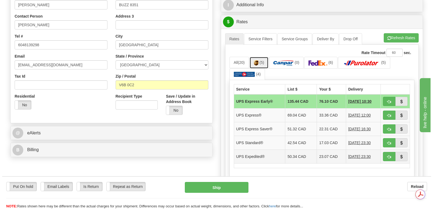
scroll to position [0, 0]
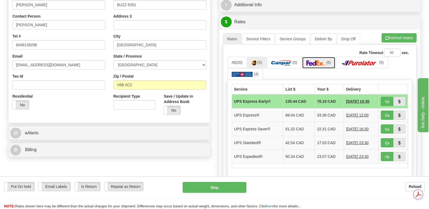
click at [322, 60] on img at bounding box center [316, 62] width 19 height 5
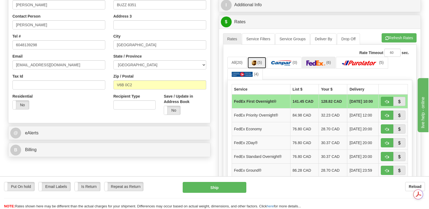
click at [255, 60] on img at bounding box center [254, 62] width 5 height 5
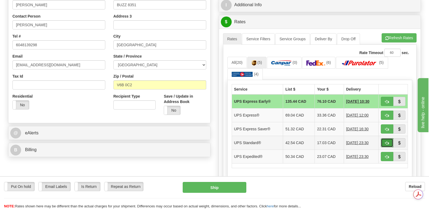
click at [389, 142] on span "button" at bounding box center [387, 144] width 4 height 4
type input "11"
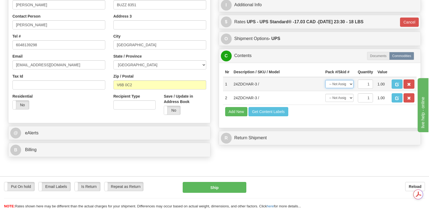
click at [350, 80] on select "-- Not Assigned -- Package 1 Package 2" at bounding box center [340, 84] width 28 height 8
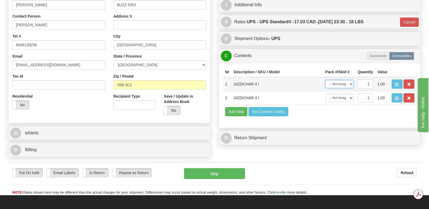
select select "0"
click at [326, 80] on select "-- Not Assigned -- Package 1 Package 2" at bounding box center [340, 84] width 28 height 8
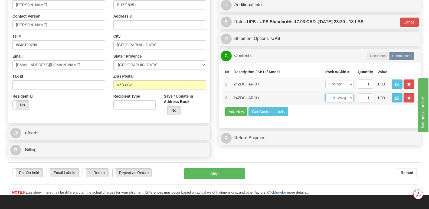
click at [351, 94] on select "-- Not Assigned -- Package 1 Package 2" at bounding box center [340, 98] width 28 height 8
select select "1"
click at [326, 94] on select "-- Not Assigned -- Package 1 Package 2" at bounding box center [340, 98] width 28 height 8
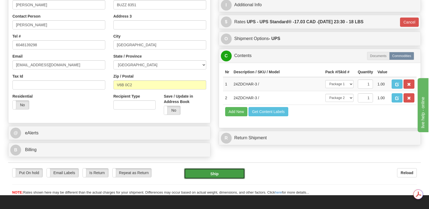
click at [219, 168] on button "Ship" at bounding box center [214, 173] width 61 height 11
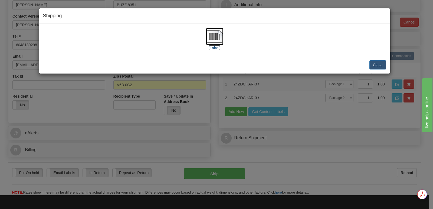
click at [217, 34] on img at bounding box center [214, 36] width 17 height 17
click at [377, 65] on button "Close" at bounding box center [378, 64] width 17 height 9
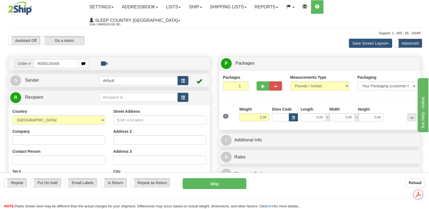
type input "9000i135406"
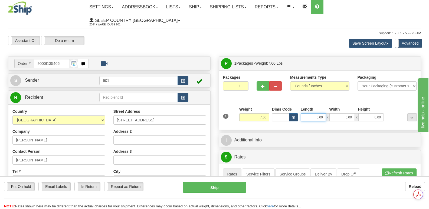
click at [304, 114] on input "0.00" at bounding box center [313, 118] width 25 height 8
type input "15.00"
click at [339, 114] on input "0.00" at bounding box center [342, 118] width 25 height 8
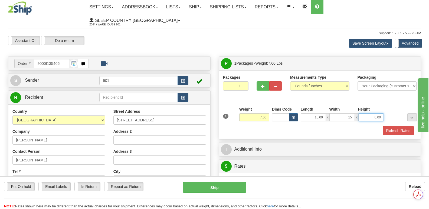
type input "15.00"
click at [369, 114] on input "0.00" at bounding box center [371, 118] width 25 height 8
type input "7.00"
click at [401, 126] on button "Refresh Rates" at bounding box center [398, 130] width 31 height 9
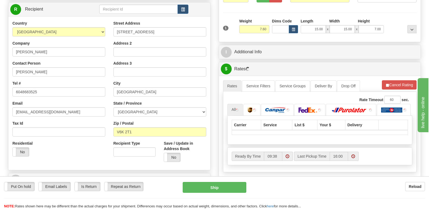
scroll to position [108, 0]
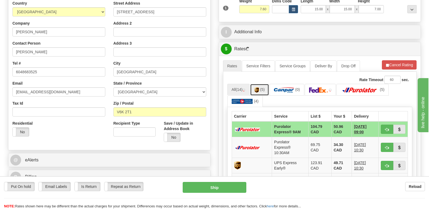
click at [258, 88] on img at bounding box center [257, 90] width 5 height 5
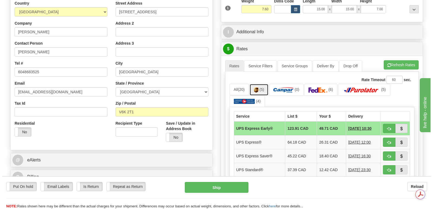
scroll to position [0, 0]
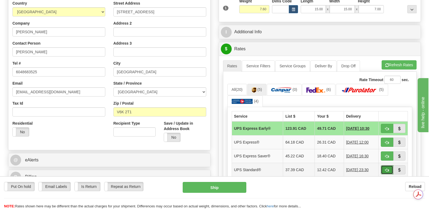
click at [386, 169] on span "button" at bounding box center [387, 171] width 4 height 4
type input "11"
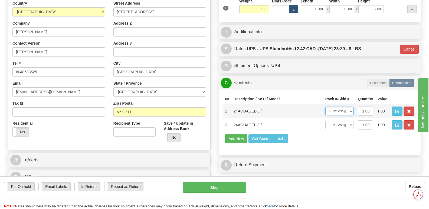
click at [351, 107] on select "-- Not Assigned -- Package 1" at bounding box center [340, 111] width 28 height 8
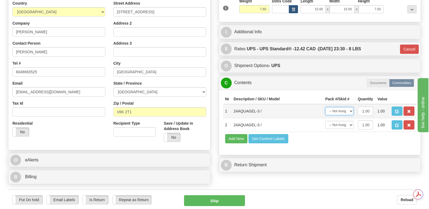
select select "0"
click at [326, 107] on select "-- Not Assigned -- Package 1" at bounding box center [340, 111] width 28 height 8
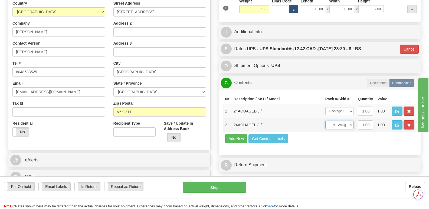
click at [352, 121] on select "-- Not Assigned -- Package 1" at bounding box center [340, 125] width 28 height 8
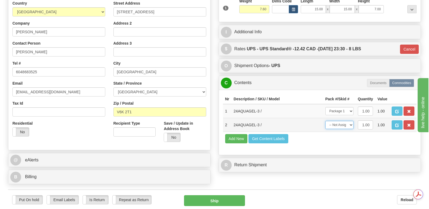
select select "0"
click at [326, 121] on select "-- Not Assigned -- Package 1" at bounding box center [340, 125] width 28 height 8
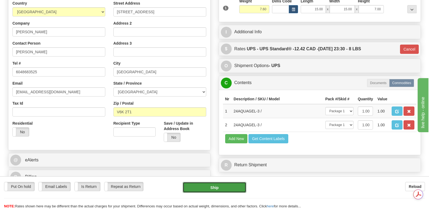
click at [214, 187] on button "Ship" at bounding box center [214, 187] width 63 height 11
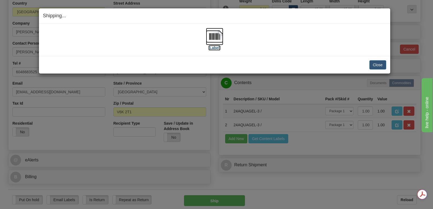
click at [219, 35] on img at bounding box center [214, 36] width 17 height 17
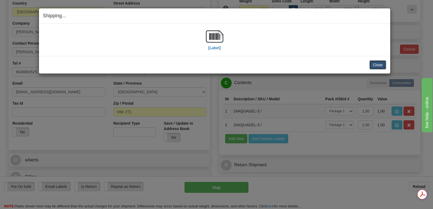
click at [378, 63] on button "Close" at bounding box center [378, 64] width 17 height 9
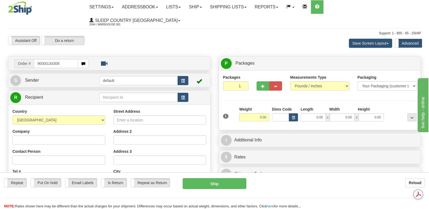
type input "9000i134308"
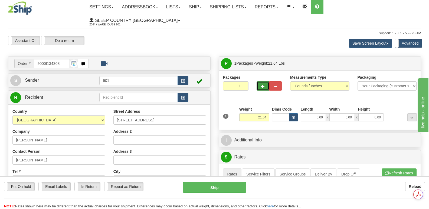
click at [263, 85] on span "button" at bounding box center [263, 87] width 4 height 4
type input "3"
click at [403, 62] on span "Package Level" at bounding box center [405, 64] width 21 height 4
radio input "true"
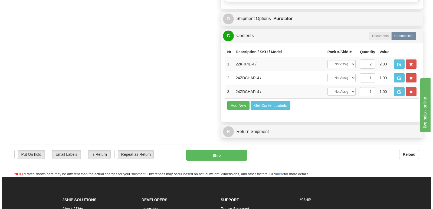
scroll to position [406, 0]
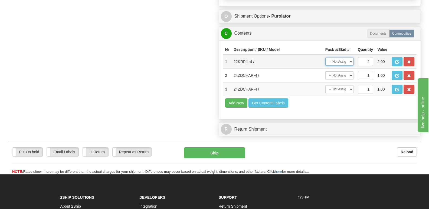
click at [352, 58] on select "-- Not Assigned -- Package 1 Package 2 Package 3 Split" at bounding box center [340, 62] width 28 height 8
select select "0"
click at [326, 58] on select "-- Not Assigned -- Package 1 Package 2 Package 3 Split" at bounding box center [340, 62] width 28 height 8
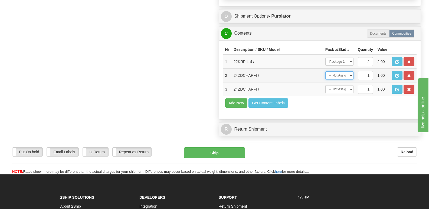
click at [351, 72] on select "-- Not Assigned -- Package 1 Package 2 Package 3" at bounding box center [340, 76] width 28 height 8
select select "1"
click at [326, 72] on select "-- Not Assigned -- Package 1 Package 2 Package 3" at bounding box center [340, 76] width 28 height 8
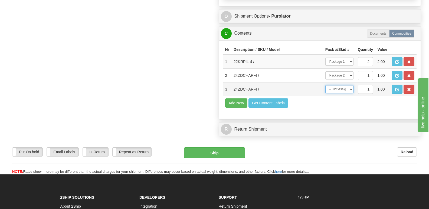
click at [352, 85] on select "-- Not Assigned -- Package 1 Package 2 Package 3" at bounding box center [340, 89] width 28 height 8
select select "2"
click at [326, 85] on select "-- Not Assigned -- Package 1 Package 2 Package 3" at bounding box center [340, 89] width 28 height 8
click at [397, 60] on span "button" at bounding box center [398, 62] width 4 height 4
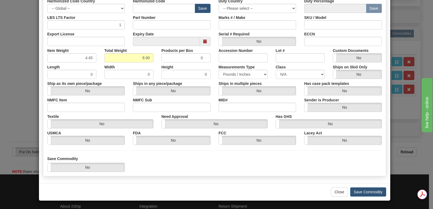
scroll to position [0, 0]
click at [357, 190] on button "Save Commodity" at bounding box center [369, 192] width 36 height 9
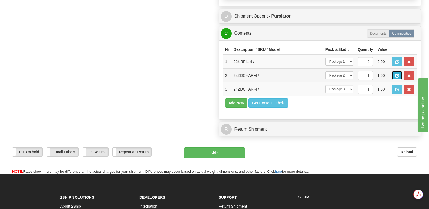
click at [396, 74] on span "button" at bounding box center [398, 76] width 4 height 4
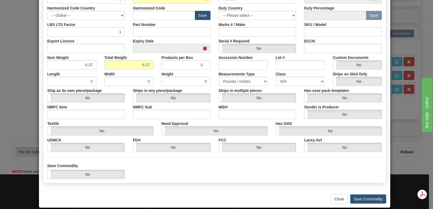
scroll to position [125, 0]
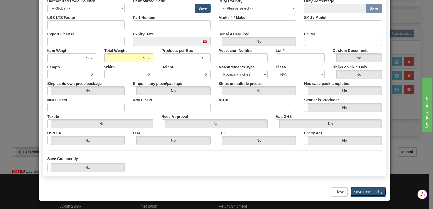
click at [358, 192] on button "Save Commodity" at bounding box center [369, 192] width 36 height 9
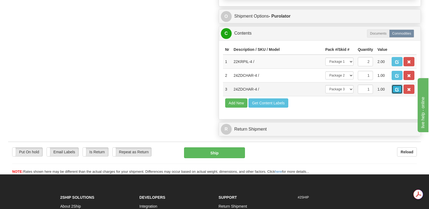
click at [398, 85] on button "button" at bounding box center [397, 89] width 11 height 9
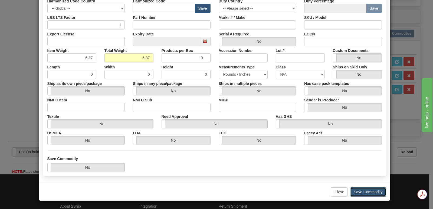
click at [357, 190] on button "Save Commodity" at bounding box center [369, 192] width 36 height 9
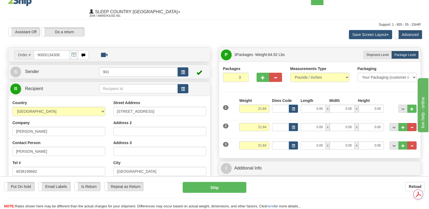
scroll to position [0, 0]
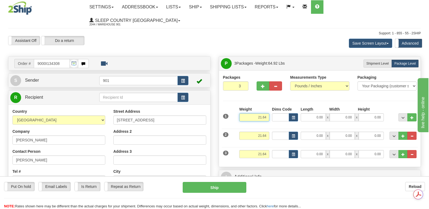
drag, startPoint x: 249, startPoint y: 105, endPoint x: 272, endPoint y: 105, distance: 23.0
click at [272, 107] on div "1 Weight 21.64 Dims Code x x" at bounding box center [320, 116] width 197 height 19
type input "8.90"
drag, startPoint x: 255, startPoint y: 122, endPoint x: 273, endPoint y: 123, distance: 18.2
click at [273, 126] on div "2 Weight 21.64 Dims Code Length Width Height" at bounding box center [320, 135] width 197 height 18
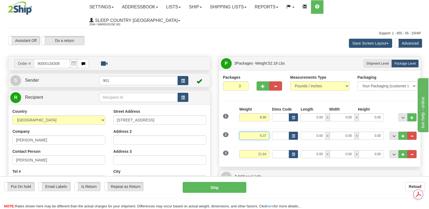
type input "6.37"
drag, startPoint x: 253, startPoint y: 142, endPoint x: 270, endPoint y: 142, distance: 17.1
click at [270, 150] on div "Weight 21.64" at bounding box center [254, 156] width 33 height 12
type input "6037.00"
click at [307, 150] on input "0.00" at bounding box center [313, 154] width 25 height 8
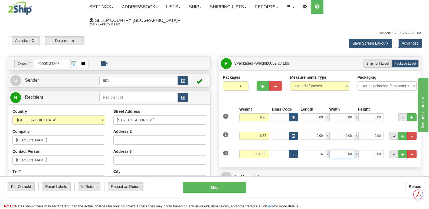
type input "16.00"
click at [337, 150] on input "0.00" at bounding box center [342, 154] width 25 height 8
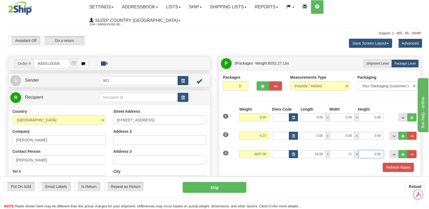
type input "11.00"
click at [368, 150] on input "0.00" at bounding box center [371, 154] width 25 height 8
type input "10.00"
click at [312, 132] on input "0.00" at bounding box center [313, 136] width 25 height 8
type input "16.00"
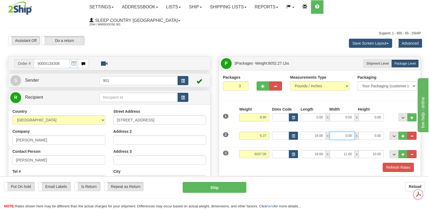
click at [339, 132] on input "0.00" at bounding box center [342, 136] width 25 height 8
type input "11.00"
click at [366, 132] on input "0.00" at bounding box center [371, 136] width 25 height 8
type input "10.00"
click at [309, 114] on input "0.00" at bounding box center [313, 118] width 25 height 8
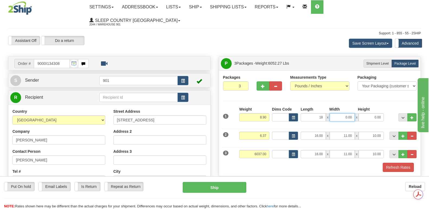
type input "18.00"
click at [337, 114] on input "0.00" at bounding box center [342, 118] width 25 height 8
type input "16.00"
click at [367, 114] on input "0.00" at bounding box center [371, 118] width 25 height 8
type input "8.00"
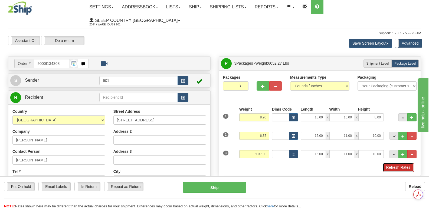
click at [395, 163] on button "Refresh Rates" at bounding box center [398, 167] width 31 height 9
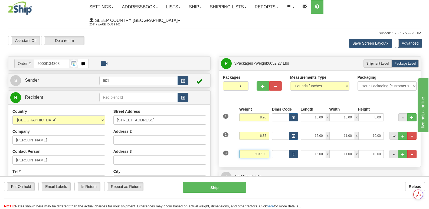
drag, startPoint x: 252, startPoint y: 141, endPoint x: 268, endPoint y: 140, distance: 16.3
click at [268, 150] on input "6037.00" at bounding box center [254, 154] width 30 height 8
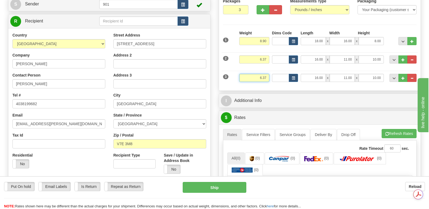
scroll to position [81, 0]
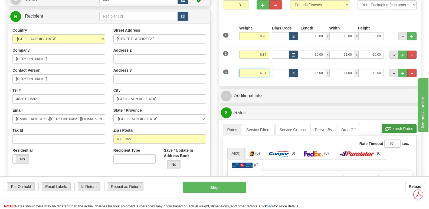
type input "6.37"
click at [394, 124] on li "Refresh Rates Cancel Rating" at bounding box center [399, 128] width 35 height 9
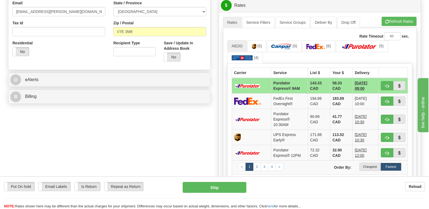
scroll to position [190, 0]
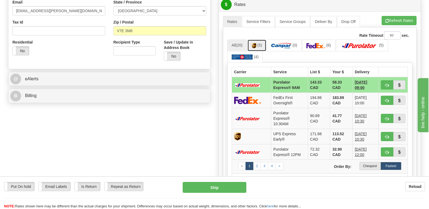
click at [254, 43] on img at bounding box center [254, 45] width 5 height 5
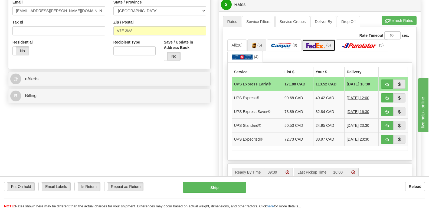
click at [323, 43] on img at bounding box center [316, 45] width 19 height 5
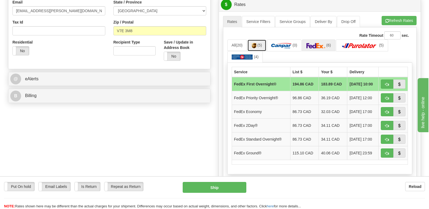
click at [257, 43] on img at bounding box center [254, 45] width 5 height 5
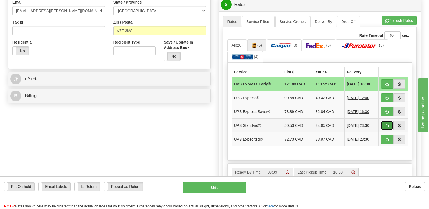
click at [388, 124] on span "button" at bounding box center [387, 126] width 4 height 4
type input "11"
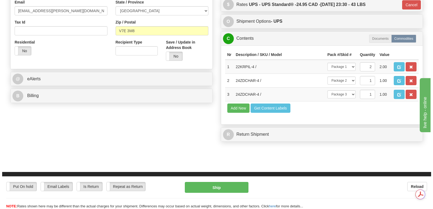
scroll to position [0, 0]
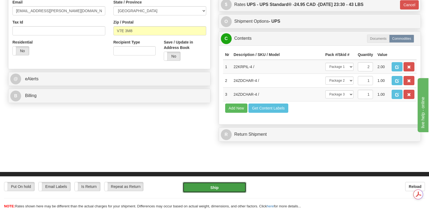
click at [218, 187] on button "Ship" at bounding box center [214, 187] width 63 height 11
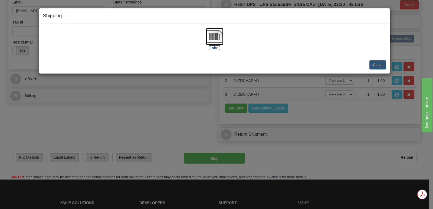
click at [213, 35] on img at bounding box center [214, 36] width 17 height 17
click at [381, 64] on button "Close" at bounding box center [378, 64] width 17 height 9
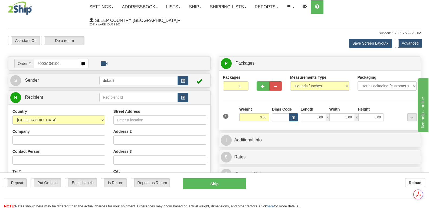
type input "9000i134106"
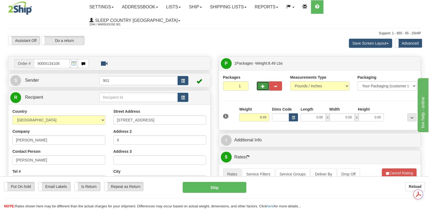
click at [261, 85] on span "button" at bounding box center [263, 87] width 4 height 4
type input "3"
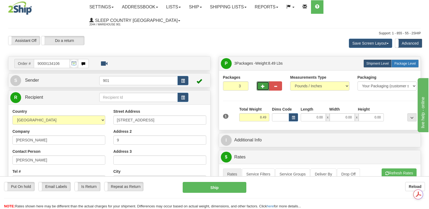
click at [403, 60] on label "Package Level Pack.." at bounding box center [405, 64] width 27 height 8
radio input "true"
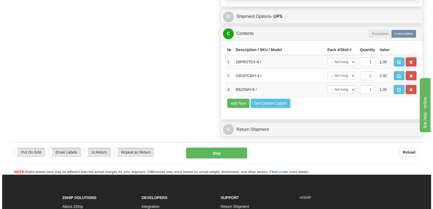
scroll to position [406, 0]
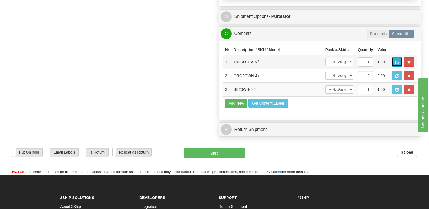
click at [397, 57] on button "button" at bounding box center [397, 61] width 11 height 9
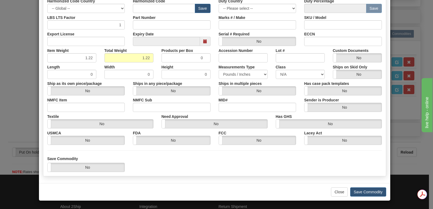
scroll to position [0, 0]
click at [358, 190] on button "Save Commodity" at bounding box center [369, 192] width 36 height 9
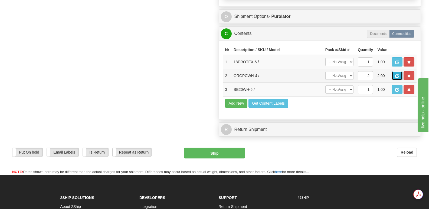
click at [397, 74] on span "button" at bounding box center [398, 76] width 4 height 4
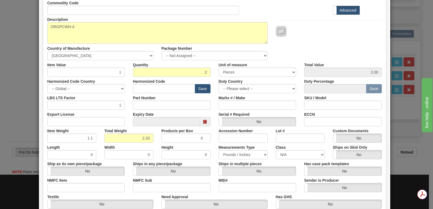
scroll to position [125, 0]
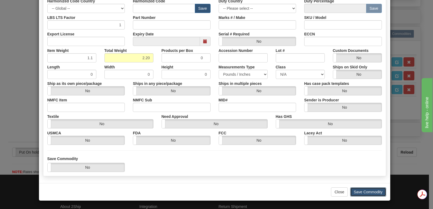
click at [358, 191] on button "Save Commodity" at bounding box center [369, 192] width 36 height 9
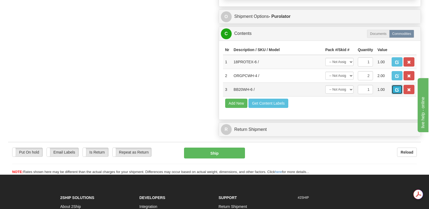
click at [397, 88] on span "button" at bounding box center [398, 90] width 4 height 4
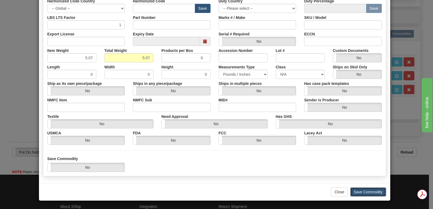
click at [359, 193] on button "Save Commodity" at bounding box center [369, 192] width 36 height 9
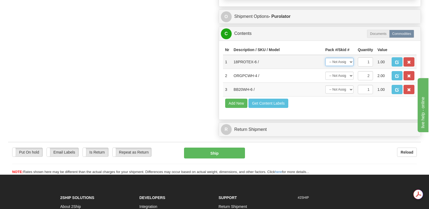
click at [352, 58] on select "-- Not Assigned -- Package 1 Package 2 Package 3" at bounding box center [340, 62] width 28 height 8
select select "0"
click at [326, 58] on select "-- Not Assigned -- Package 1 Package 2 Package 3" at bounding box center [340, 62] width 28 height 8
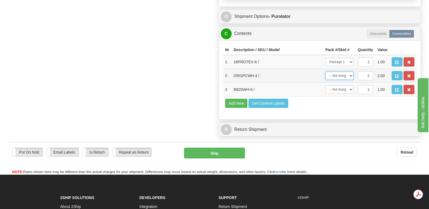
click at [352, 72] on select "-- Not Assigned -- Package 1 Package 2 Package 3 Split" at bounding box center [340, 76] width 28 height 8
select select "1"
click at [326, 72] on select "-- Not Assigned -- Package 1 Package 2 Package 3 Split" at bounding box center [340, 76] width 28 height 8
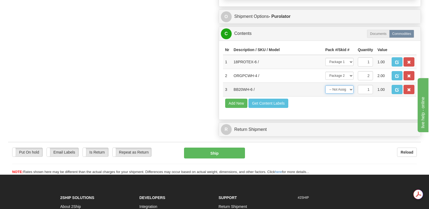
click at [351, 86] on select "-- Not Assigned -- Package 1 Package 2 Package 3" at bounding box center [340, 90] width 28 height 8
select select "2"
click at [326, 86] on select "-- Not Assigned -- Package 1 Package 2 Package 3" at bounding box center [340, 90] width 28 height 8
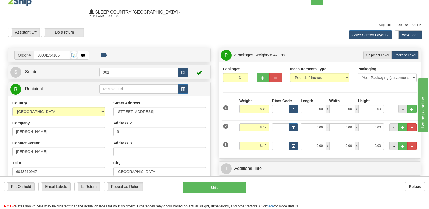
scroll to position [0, 0]
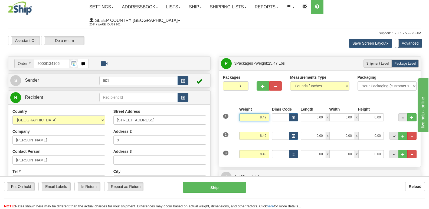
drag, startPoint x: 256, startPoint y: 103, endPoint x: 270, endPoint y: 103, distance: 13.8
click at [270, 107] on div "Weight 8.49" at bounding box center [254, 116] width 33 height 19
type input "1.22"
drag, startPoint x: 257, startPoint y: 123, endPoint x: 270, endPoint y: 124, distance: 13.3
click at [270, 132] on div "Weight 8.49" at bounding box center [254, 138] width 33 height 12
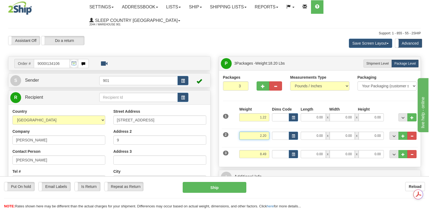
type input "2.20"
drag, startPoint x: 258, startPoint y: 141, endPoint x: 271, endPoint y: 142, distance: 13.6
click at [271, 145] on div "3 Weight 8.49 Dims Code Length Width Height" at bounding box center [320, 154] width 197 height 18
type input "5.07"
click at [303, 114] on input "0.00" at bounding box center [313, 118] width 25 height 8
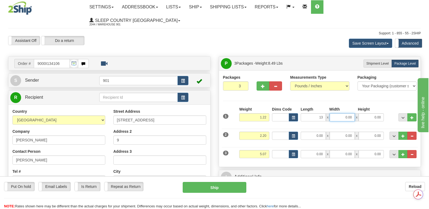
type input "13.00"
click at [340, 114] on input "0.00" at bounding box center [342, 118] width 25 height 8
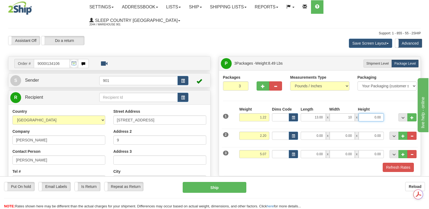
type input "10.00"
click at [363, 114] on input "0.00" at bounding box center [371, 118] width 25 height 8
type input "2.00"
click at [306, 132] on input "0.00" at bounding box center [313, 136] width 25 height 8
type input "9.00"
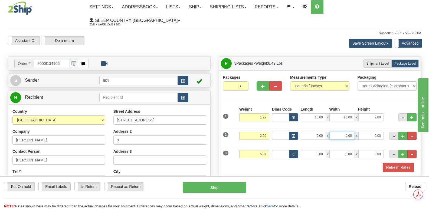
click at [342, 132] on input "0.00" at bounding box center [342, 136] width 25 height 8
type input "7.00"
click at [369, 132] on input "0.00" at bounding box center [371, 136] width 25 height 8
type input "2.00"
click at [309, 150] on input "0.00" at bounding box center [313, 154] width 25 height 8
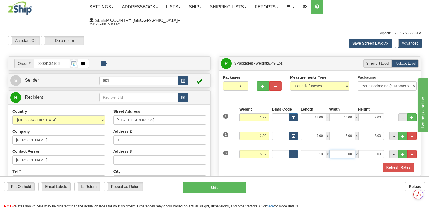
type input "13.00"
click at [337, 150] on input "0.00" at bounding box center [342, 154] width 25 height 8
type input "11.00"
click at [368, 150] on input "0.00" at bounding box center [371, 154] width 25 height 8
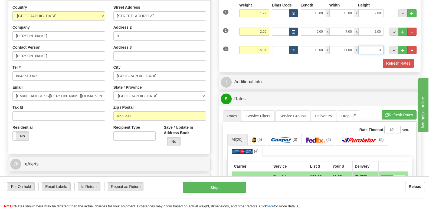
scroll to position [108, 0]
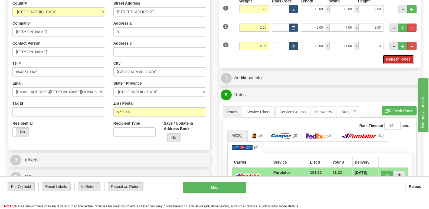
type input "3.00"
click at [398, 55] on button "Refresh Rates" at bounding box center [398, 59] width 31 height 9
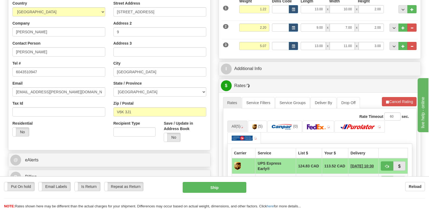
scroll to position [163, 0]
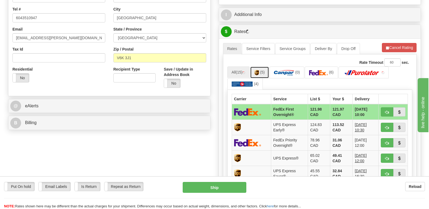
click at [259, 70] on img at bounding box center [257, 72] width 5 height 5
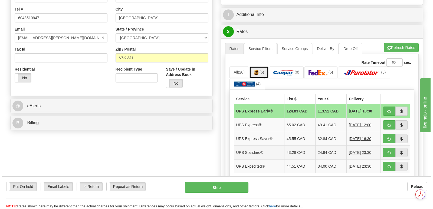
scroll to position [0, 0]
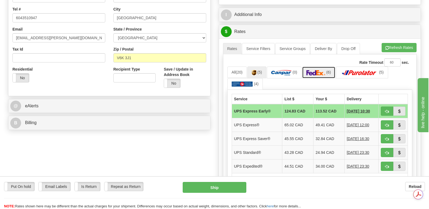
click at [325, 70] on img at bounding box center [316, 72] width 19 height 5
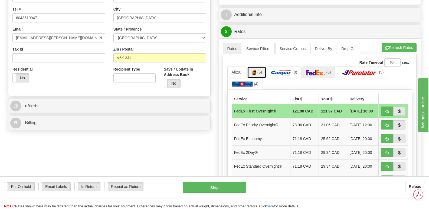
click at [257, 70] on img at bounding box center [254, 72] width 5 height 5
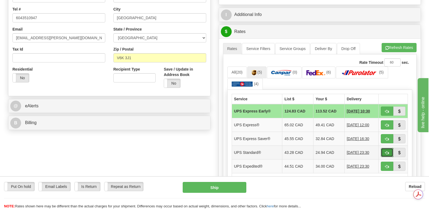
click at [385, 148] on button "button" at bounding box center [387, 152] width 12 height 9
type input "11"
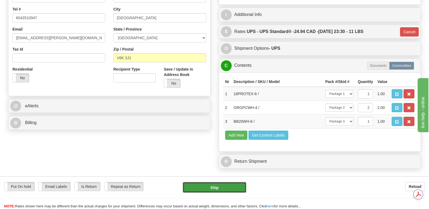
click at [213, 187] on button "Ship" at bounding box center [214, 187] width 63 height 11
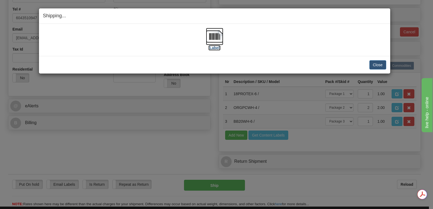
click at [215, 36] on img at bounding box center [214, 36] width 17 height 17
click at [377, 63] on button "Close" at bounding box center [378, 64] width 17 height 9
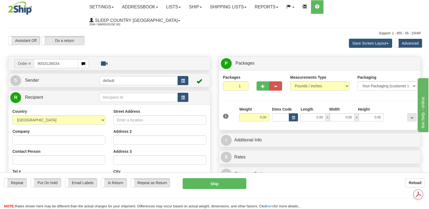
type input "9002i136034"
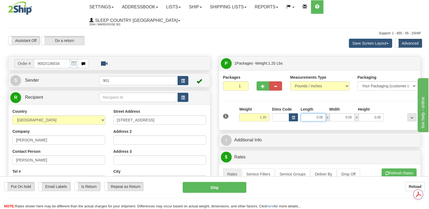
click at [307, 114] on input "0.00" at bounding box center [313, 118] width 25 height 8
type input "10.00"
click at [337, 114] on input "0.00" at bounding box center [342, 118] width 25 height 8
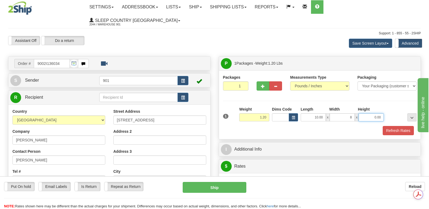
type input "8.00"
click at [366, 114] on input "0.00" at bounding box center [371, 118] width 25 height 8
type input "2.00"
click at [398, 126] on button "Refresh Rates" at bounding box center [398, 130] width 31 height 9
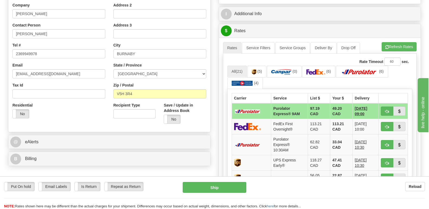
scroll to position [135, 0]
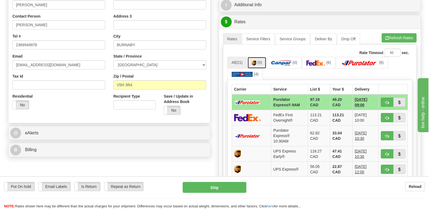
click at [258, 57] on link "(5)" at bounding box center [257, 63] width 19 height 12
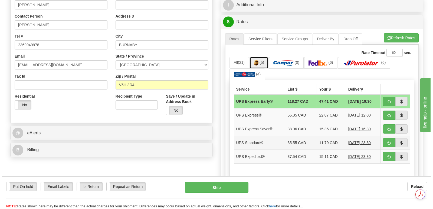
scroll to position [0, 0]
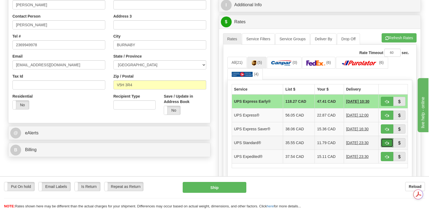
click at [386, 142] on span "button" at bounding box center [387, 144] width 4 height 4
type input "11"
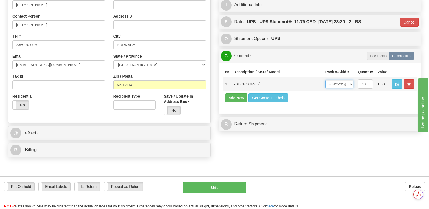
click at [351, 80] on select "-- Not Assigned -- Package 1" at bounding box center [340, 84] width 28 height 8
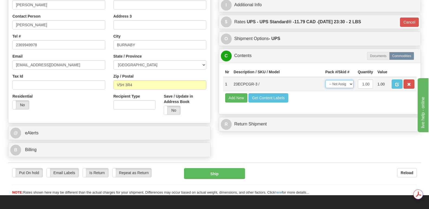
select select "0"
click at [326, 80] on select "-- Not Assigned -- Package 1" at bounding box center [340, 84] width 28 height 8
click at [213, 168] on button "Ship" at bounding box center [214, 173] width 61 height 11
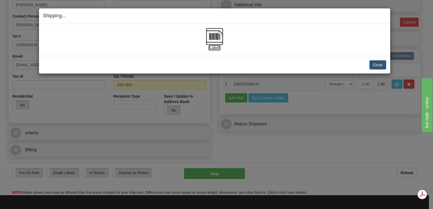
click at [217, 36] on img at bounding box center [214, 36] width 17 height 17
click at [378, 64] on button "Close" at bounding box center [378, 64] width 17 height 9
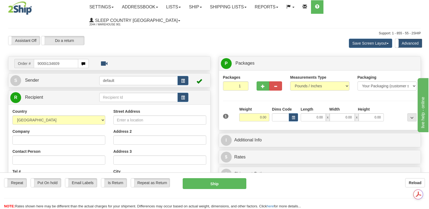
type input "9000i134609"
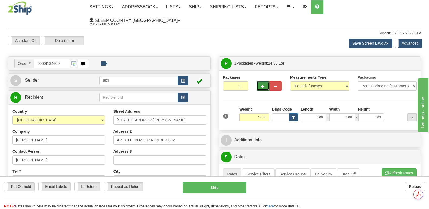
click at [263, 85] on span "button" at bounding box center [263, 87] width 4 height 4
type input "2"
click at [407, 62] on span "Package Level" at bounding box center [405, 64] width 21 height 4
radio input "true"
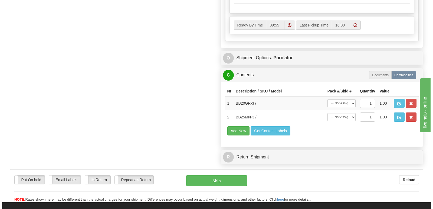
scroll to position [352, 0]
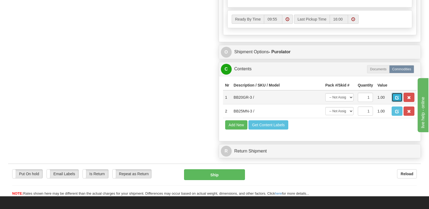
click at [396, 96] on span "button" at bounding box center [398, 98] width 4 height 4
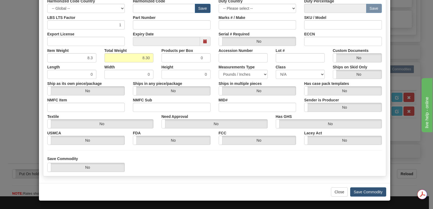
scroll to position [0, 0]
click at [364, 192] on button "Save Commodity" at bounding box center [369, 192] width 36 height 9
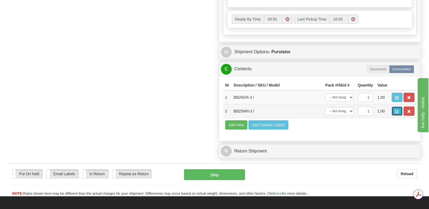
click at [396, 110] on span "button" at bounding box center [398, 112] width 4 height 4
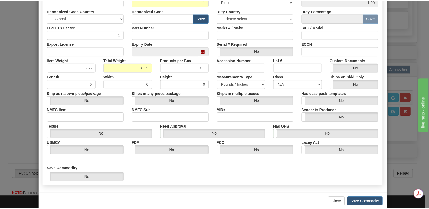
scroll to position [125, 0]
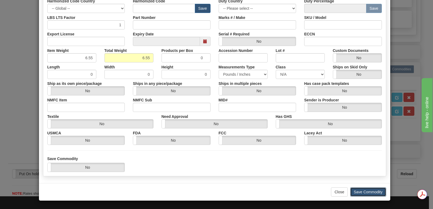
click at [357, 191] on button "Save Commodity" at bounding box center [369, 192] width 36 height 9
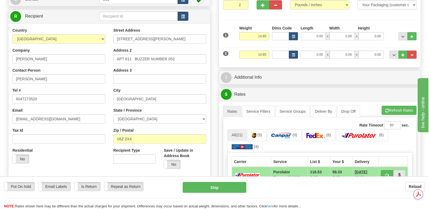
scroll to position [0, 0]
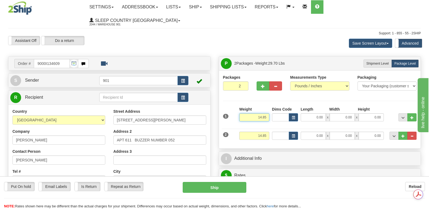
drag, startPoint x: 249, startPoint y: 103, endPoint x: 271, endPoint y: 103, distance: 21.9
click at [271, 107] on div "1 Weight 14.85 Dims Code x x" at bounding box center [320, 116] width 197 height 19
type input "8.30"
drag, startPoint x: 256, startPoint y: 122, endPoint x: 270, endPoint y: 122, distance: 13.8
click at [269, 132] on input "14.85" at bounding box center [254, 136] width 30 height 8
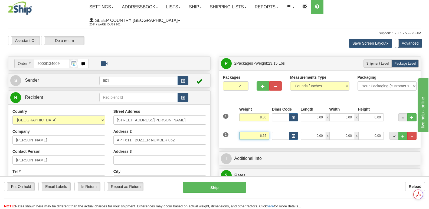
type input "6.65"
click at [309, 114] on input "0.00" at bounding box center [313, 118] width 25 height 8
type input "13.00"
click at [337, 114] on input "0.00" at bounding box center [342, 118] width 25 height 8
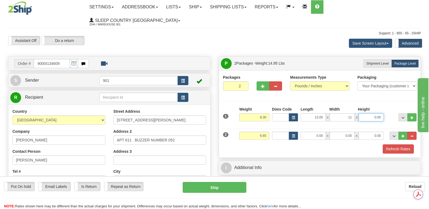
type input "11.00"
click at [368, 114] on input "0.00" at bounding box center [371, 118] width 25 height 8
type input "4.00"
click at [307, 132] on input "0.00" at bounding box center [313, 136] width 25 height 8
type input "13.00"
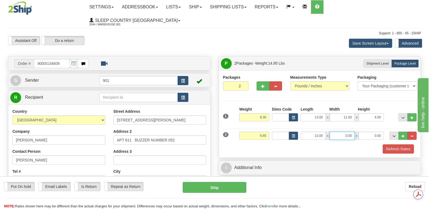
click at [340, 132] on input "0.00" at bounding box center [342, 136] width 25 height 8
type input "11.00"
click at [368, 132] on input "0.00" at bounding box center [371, 136] width 25 height 8
type input "3.00"
click at [396, 145] on button "Refresh Rates" at bounding box center [398, 149] width 31 height 9
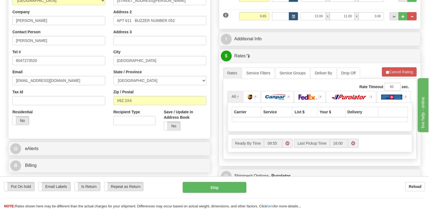
scroll to position [135, 0]
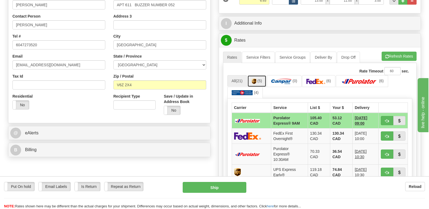
click at [257, 79] on img at bounding box center [254, 81] width 5 height 5
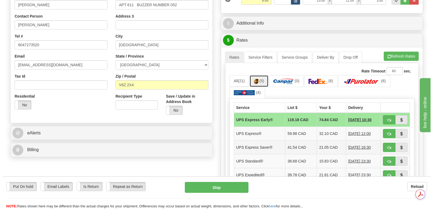
scroll to position [0, 0]
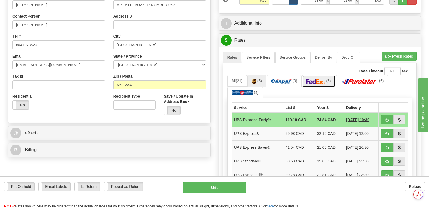
click at [319, 79] on img at bounding box center [316, 81] width 19 height 5
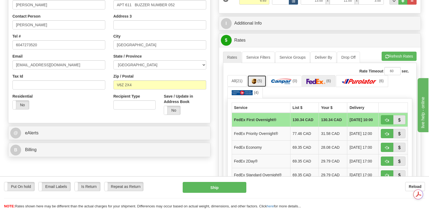
click at [256, 79] on img at bounding box center [254, 81] width 5 height 5
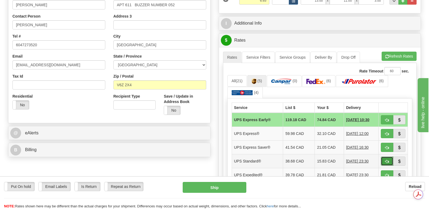
click at [386, 160] on span "button" at bounding box center [387, 162] width 4 height 4
type input "11"
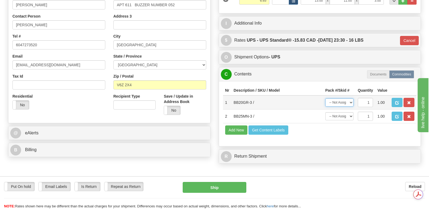
click at [351, 99] on select "-- Not Assigned -- Package 1 Package 2" at bounding box center [340, 103] width 28 height 8
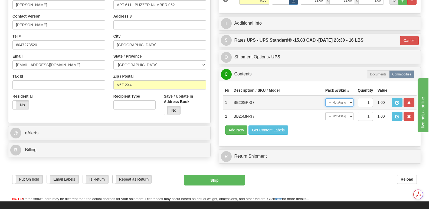
select select "0"
click at [326, 99] on select "-- Not Assigned -- Package 1 Package 2" at bounding box center [340, 103] width 28 height 8
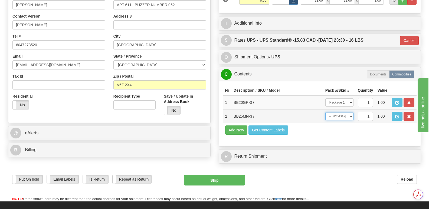
drag, startPoint x: 351, startPoint y: 104, endPoint x: 352, endPoint y: 108, distance: 3.9
click at [351, 112] on select "-- Not Assigned -- Package 1 Package 2" at bounding box center [340, 116] width 28 height 8
select select "1"
click at [326, 112] on select "-- Not Assigned -- Package 1 Package 2" at bounding box center [340, 116] width 28 height 8
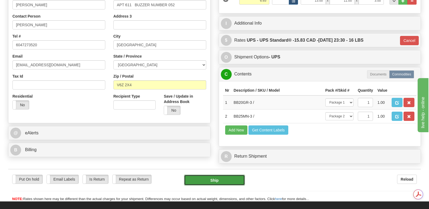
click at [214, 175] on button "Ship" at bounding box center [214, 180] width 61 height 11
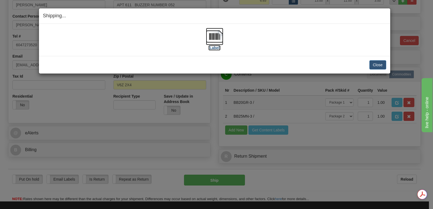
click at [216, 37] on img at bounding box center [214, 36] width 17 height 17
click at [377, 63] on button "Close" at bounding box center [378, 64] width 17 height 9
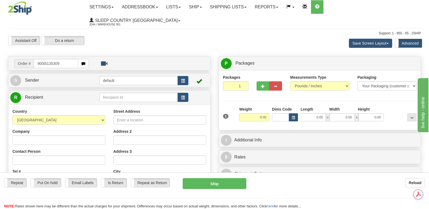
type input "9000i135309"
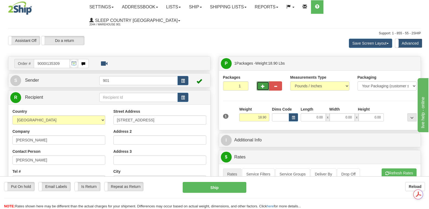
click at [264, 85] on span "button" at bounding box center [263, 87] width 4 height 4
type input "3"
click at [404, 62] on span "Package Level" at bounding box center [405, 64] width 21 height 4
radio input "true"
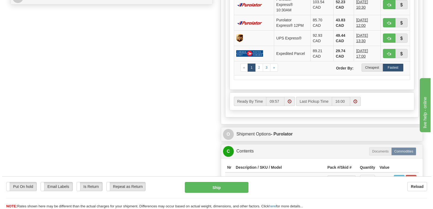
scroll to position [352, 0]
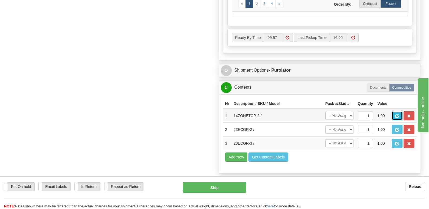
click at [398, 115] on span "button" at bounding box center [398, 117] width 4 height 4
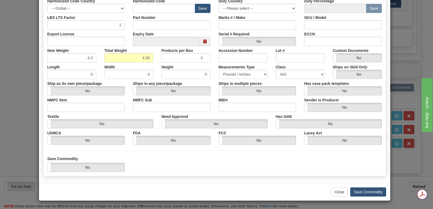
scroll to position [0, 0]
click at [367, 193] on button "Save Commodity" at bounding box center [369, 192] width 36 height 9
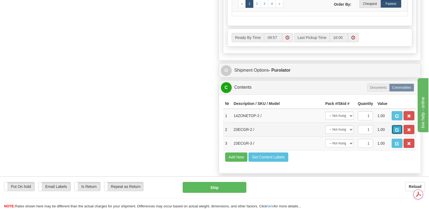
click at [397, 128] on span "button" at bounding box center [398, 130] width 4 height 4
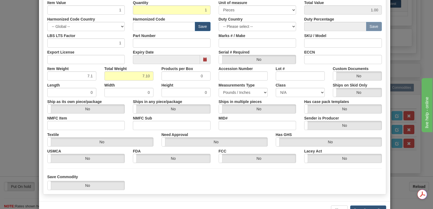
scroll to position [125, 0]
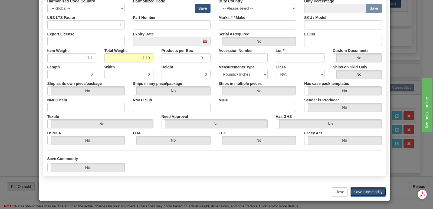
drag, startPoint x: 357, startPoint y: 192, endPoint x: 357, endPoint y: 189, distance: 3.0
click at [357, 191] on button "Save Commodity" at bounding box center [369, 192] width 36 height 9
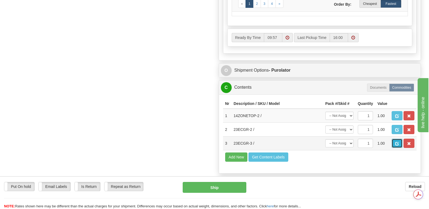
click at [395, 139] on button "button" at bounding box center [397, 143] width 11 height 9
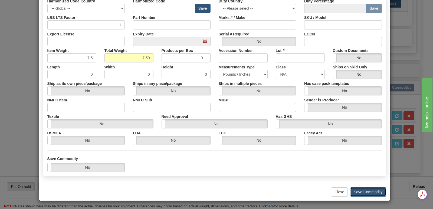
click at [361, 190] on button "Save Commodity" at bounding box center [369, 192] width 36 height 9
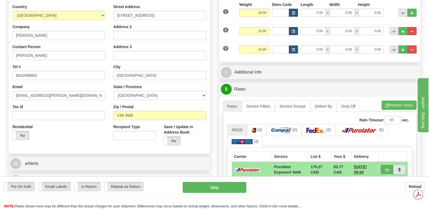
scroll to position [54, 0]
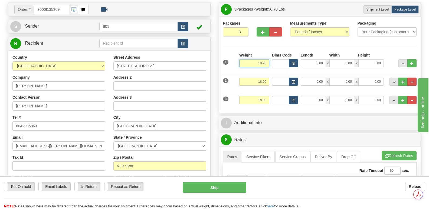
drag, startPoint x: 256, startPoint y: 50, endPoint x: 269, endPoint y: 50, distance: 13.3
click at [269, 59] on input "18.90" at bounding box center [254, 63] width 30 height 8
type input "4.30"
drag, startPoint x: 257, startPoint y: 69, endPoint x: 270, endPoint y: 69, distance: 13.3
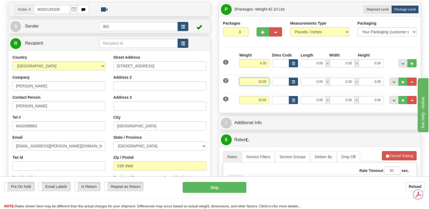
click at [270, 78] on div "Weight 18.90" at bounding box center [254, 84] width 33 height 12
type input "5.00"
drag, startPoint x: 255, startPoint y: 88, endPoint x: 270, endPoint y: 88, distance: 15.2
click at [270, 96] on div "Weight 18.90" at bounding box center [254, 102] width 33 height 12
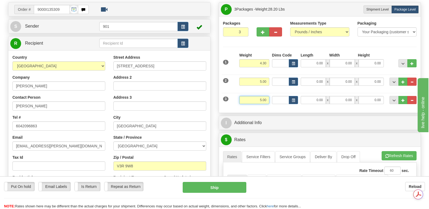
type input "5.00"
click at [310, 59] on input "0.00" at bounding box center [313, 63] width 25 height 8
type input "20.00"
click at [336, 59] on input "0.00" at bounding box center [342, 63] width 25 height 8
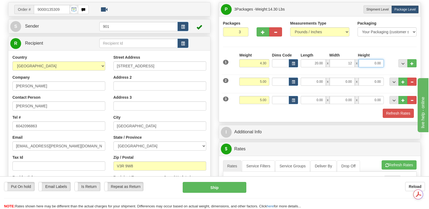
type input "12.00"
click at [365, 59] on input "0.00" at bounding box center [371, 63] width 25 height 8
type input "12.00"
click at [308, 78] on input "0.00" at bounding box center [313, 82] width 25 height 8
type input "13.00"
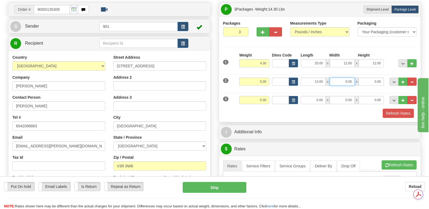
click at [341, 78] on input "0.00" at bounding box center [342, 82] width 25 height 8
type input "11.00"
click at [366, 78] on input "0.00" at bounding box center [371, 82] width 25 height 8
type input "4.00"
click at [308, 96] on input "0.00" at bounding box center [313, 100] width 25 height 8
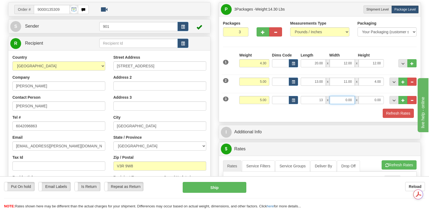
type input "13.00"
click at [338, 96] on input "0.00" at bounding box center [342, 100] width 25 height 8
type input "11.00"
click at [370, 96] on input "0.00" at bounding box center [371, 100] width 25 height 8
type input "4.00"
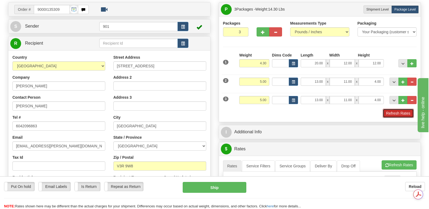
click at [396, 109] on button "Refresh Rates" at bounding box center [398, 113] width 31 height 9
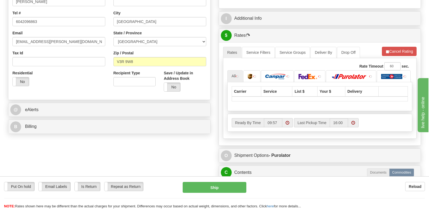
scroll to position [163, 0]
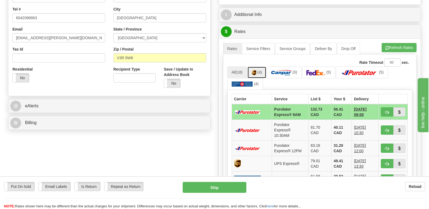
click at [254, 70] on img at bounding box center [254, 72] width 5 height 5
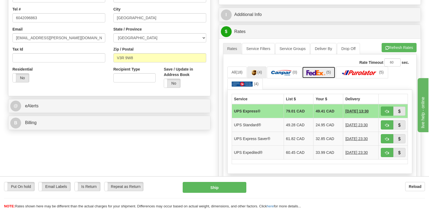
click at [316, 70] on img at bounding box center [316, 72] width 19 height 5
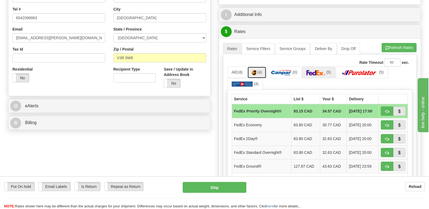
click at [257, 70] on img at bounding box center [254, 72] width 5 height 5
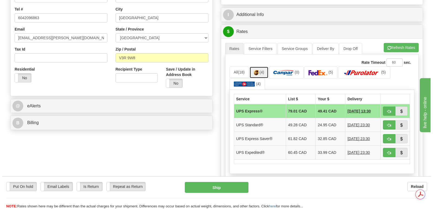
scroll to position [0, 0]
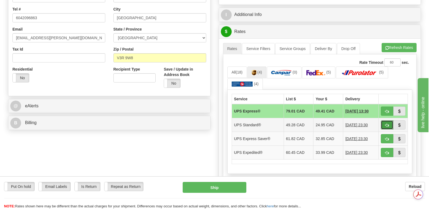
click at [386, 124] on span "button" at bounding box center [387, 126] width 4 height 4
type input "11"
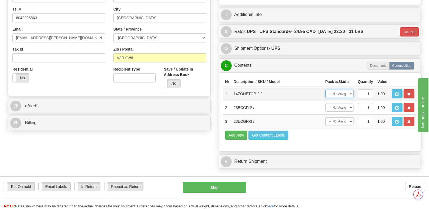
click at [351, 90] on select "-- Not Assigned -- Package 1 Package 2 Package 3" at bounding box center [340, 94] width 28 height 8
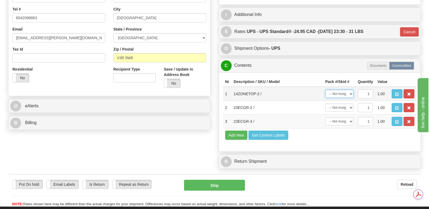
select select "0"
click at [326, 90] on select "-- Not Assigned -- Package 1 Package 2 Package 3" at bounding box center [340, 94] width 28 height 8
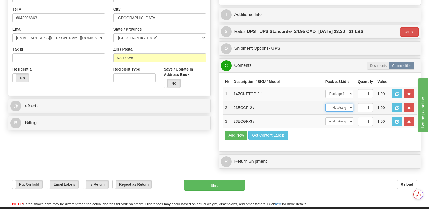
click at [349, 104] on select "-- Not Assigned -- Package 1 Package 2 Package 3" at bounding box center [340, 108] width 28 height 8
select select "1"
click at [326, 104] on select "-- Not Assigned -- Package 1 Package 2 Package 3" at bounding box center [340, 108] width 28 height 8
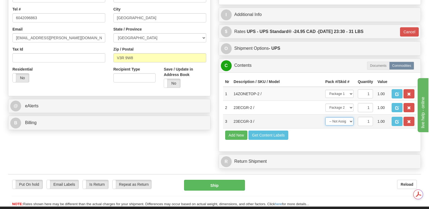
drag, startPoint x: 351, startPoint y: 108, endPoint x: 351, endPoint y: 112, distance: 4.9
click at [350, 118] on select "-- Not Assigned -- Package 1 Package 2 Package 3" at bounding box center [340, 122] width 28 height 8
select select "2"
click at [326, 118] on select "-- Not Assigned -- Package 1 Package 2 Package 3" at bounding box center [340, 122] width 28 height 8
click at [204, 180] on button "Ship" at bounding box center [214, 185] width 61 height 11
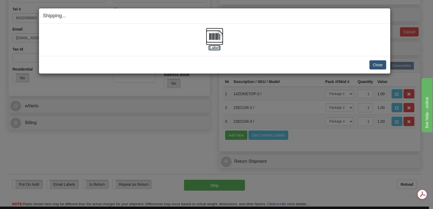
click at [217, 35] on img at bounding box center [214, 36] width 17 height 17
click at [377, 63] on button "Close" at bounding box center [378, 64] width 17 height 9
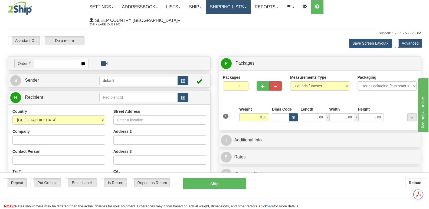
click at [251, 8] on link "Shipping lists" at bounding box center [228, 7] width 45 height 14
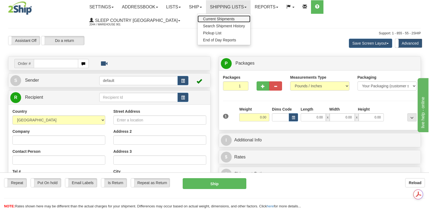
click at [235, 18] on span "Current Shipments" at bounding box center [219, 19] width 32 height 4
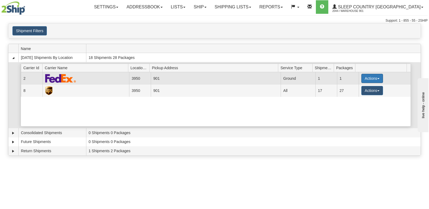
click at [370, 77] on button "Actions" at bounding box center [373, 78] width 22 height 9
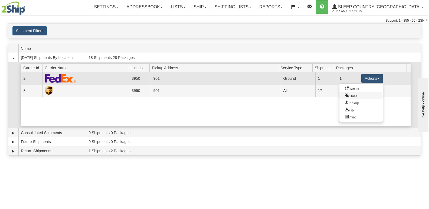
click at [354, 95] on span "Close" at bounding box center [351, 96] width 12 height 4
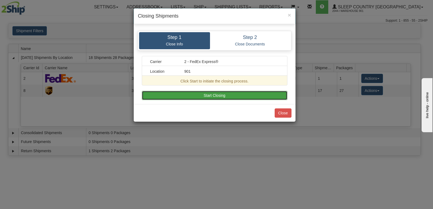
click at [237, 95] on button "Start Closing" at bounding box center [215, 95] width 146 height 9
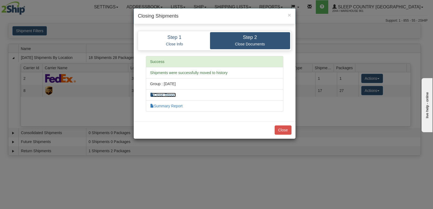
click at [166, 95] on link "Close Report" at bounding box center [163, 95] width 26 height 4
click at [173, 107] on link "Summary Report" at bounding box center [166, 106] width 33 height 4
click at [282, 128] on button "Close" at bounding box center [283, 130] width 17 height 9
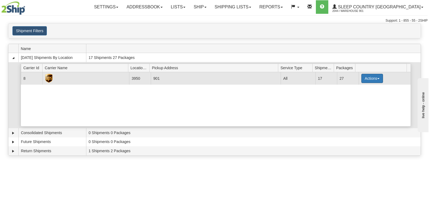
click at [374, 77] on button "Actions" at bounding box center [373, 78] width 22 height 9
click at [353, 95] on span "Close" at bounding box center [351, 96] width 12 height 4
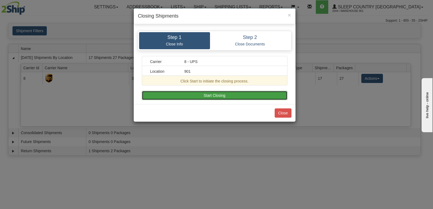
click at [221, 96] on button "Start Closing" at bounding box center [215, 95] width 146 height 9
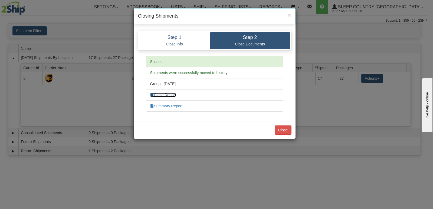
click at [168, 93] on link "Close Report" at bounding box center [163, 95] width 26 height 4
click at [171, 107] on link "Summary Report" at bounding box center [166, 106] width 33 height 4
click at [281, 129] on button "Close" at bounding box center [283, 130] width 17 height 9
